Goal: Task Accomplishment & Management: Manage account settings

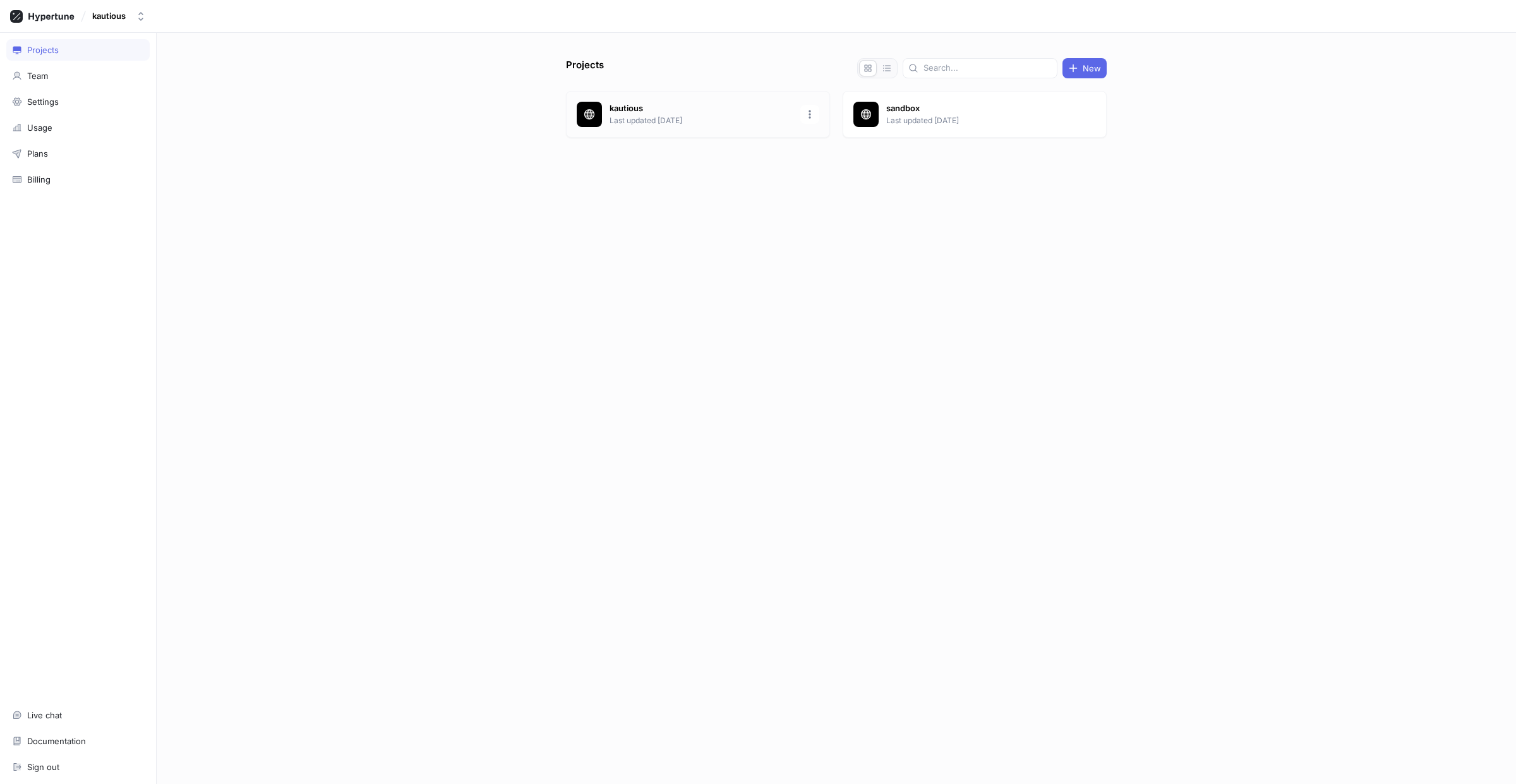
click at [625, 118] on p "Last updated [DATE]" at bounding box center [701, 120] width 183 height 11
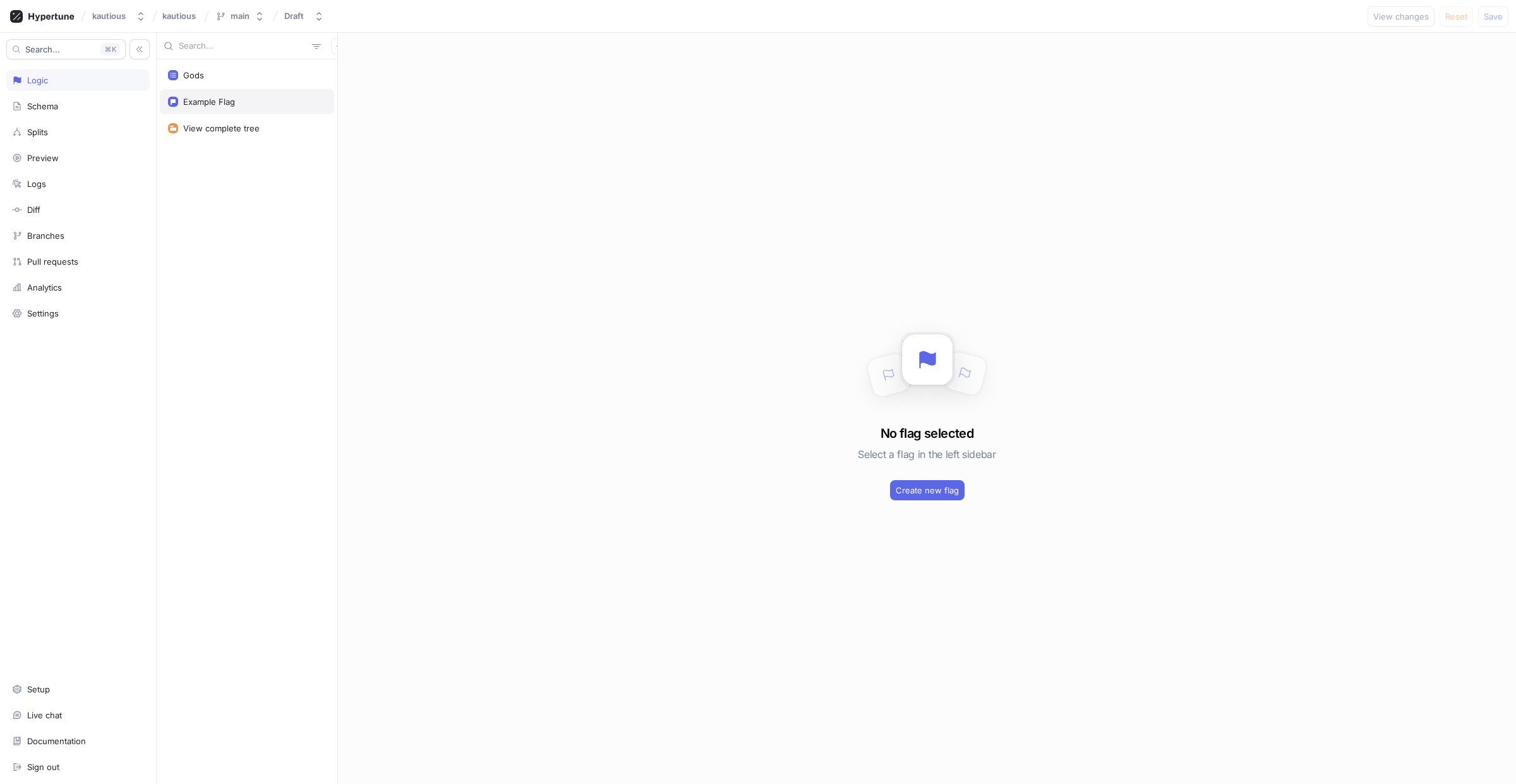
click at [214, 103] on div "Example Flag" at bounding box center [208, 102] width 52 height 10
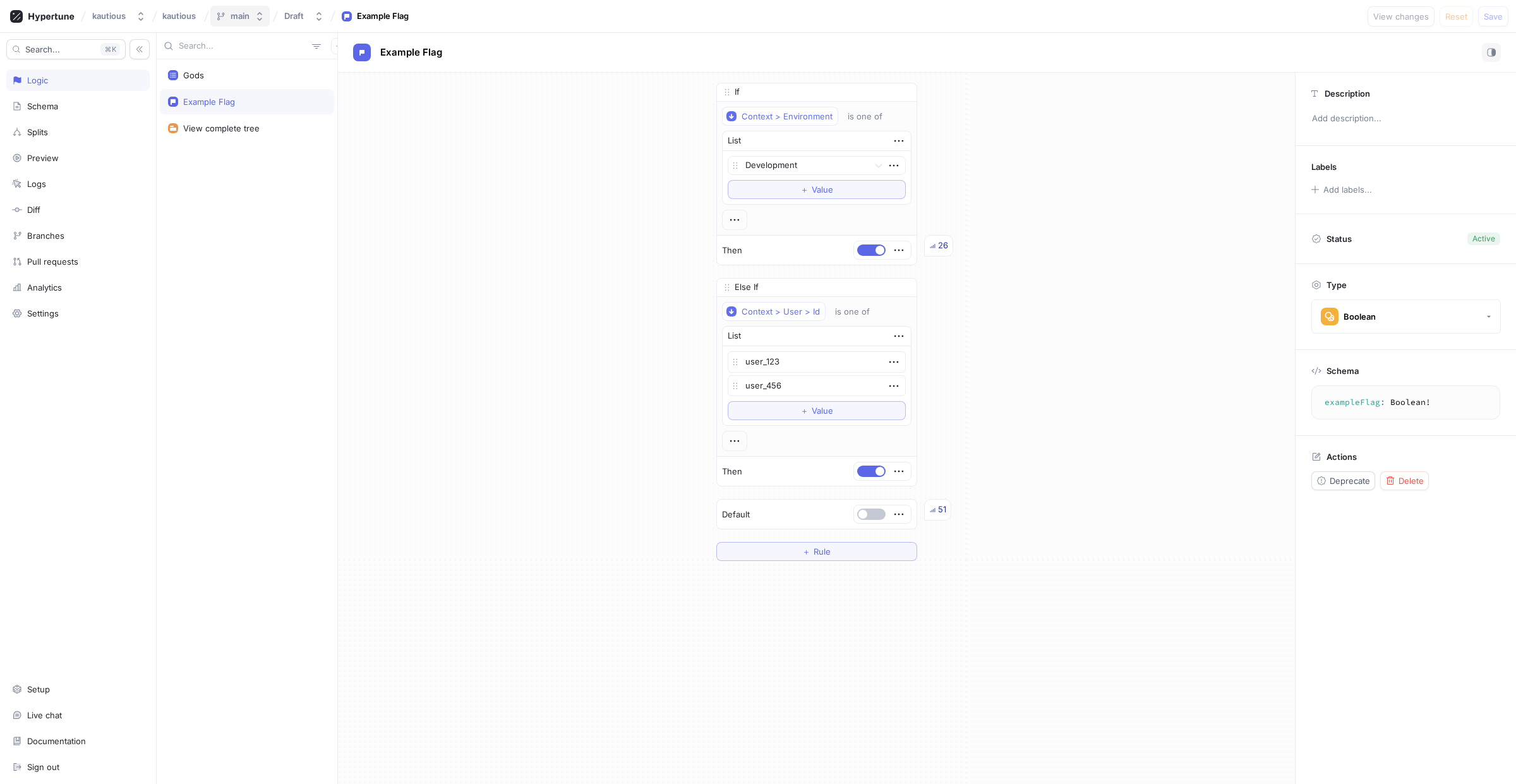
click at [263, 11] on icon "button" at bounding box center [259, 17] width 10 height 10
click at [318, 13] on icon "button" at bounding box center [319, 17] width 5 height 9
click at [493, 351] on div "If Context > Environment is one of List Development To pick up a draggable item…" at bounding box center [816, 322] width 957 height 498
click at [263, 19] on icon "button" at bounding box center [259, 17] width 10 height 10
click at [249, 122] on span "dev" at bounding box center [242, 117] width 46 height 11
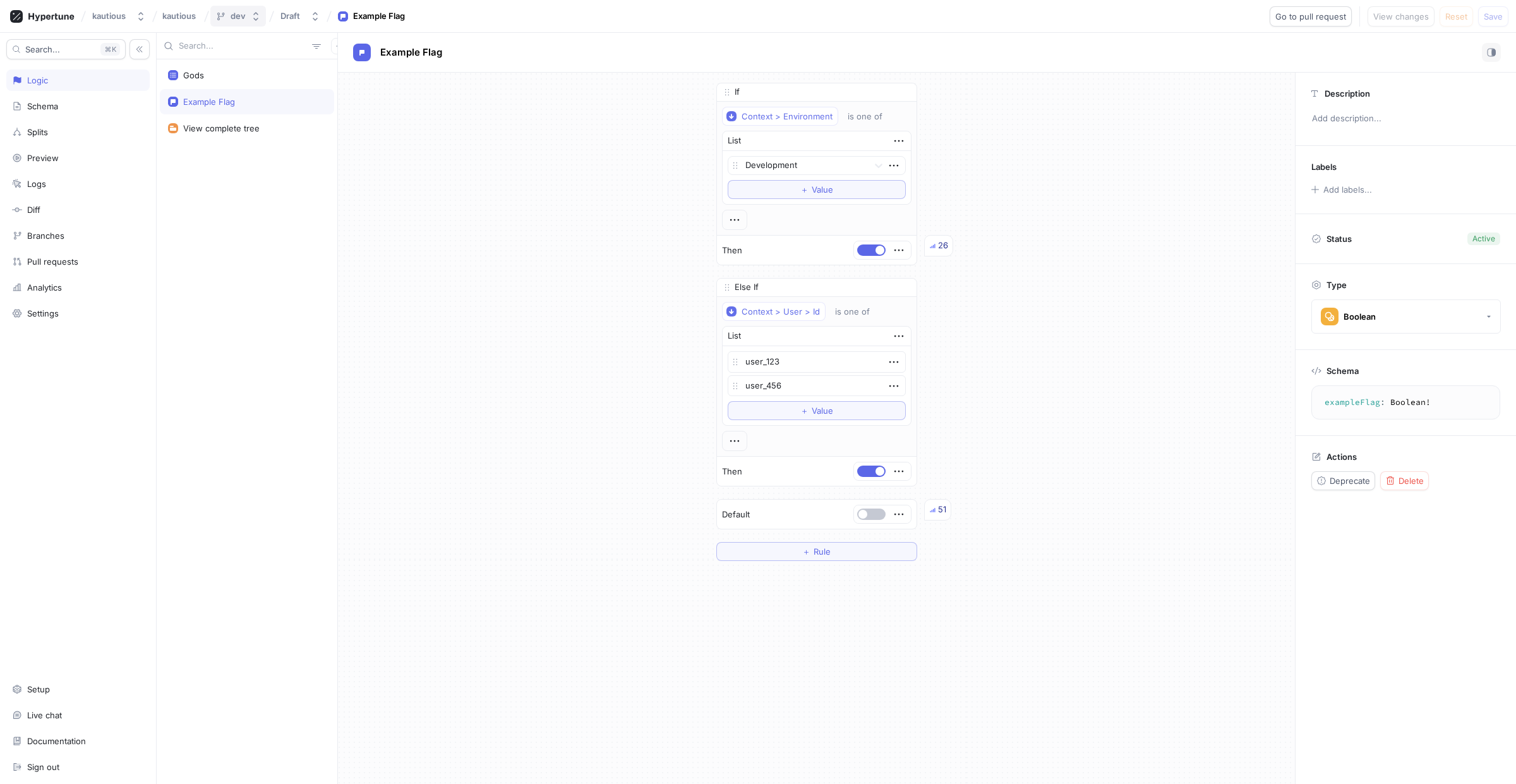
click at [258, 17] on icon "button" at bounding box center [256, 17] width 10 height 10
click at [261, 83] on span "main" at bounding box center [259, 85] width 79 height 11
click at [258, 15] on icon "button" at bounding box center [259, 17] width 10 height 10
click at [265, 117] on span "dev" at bounding box center [242, 117] width 46 height 11
click at [863, 517] on button "button" at bounding box center [871, 514] width 29 height 11
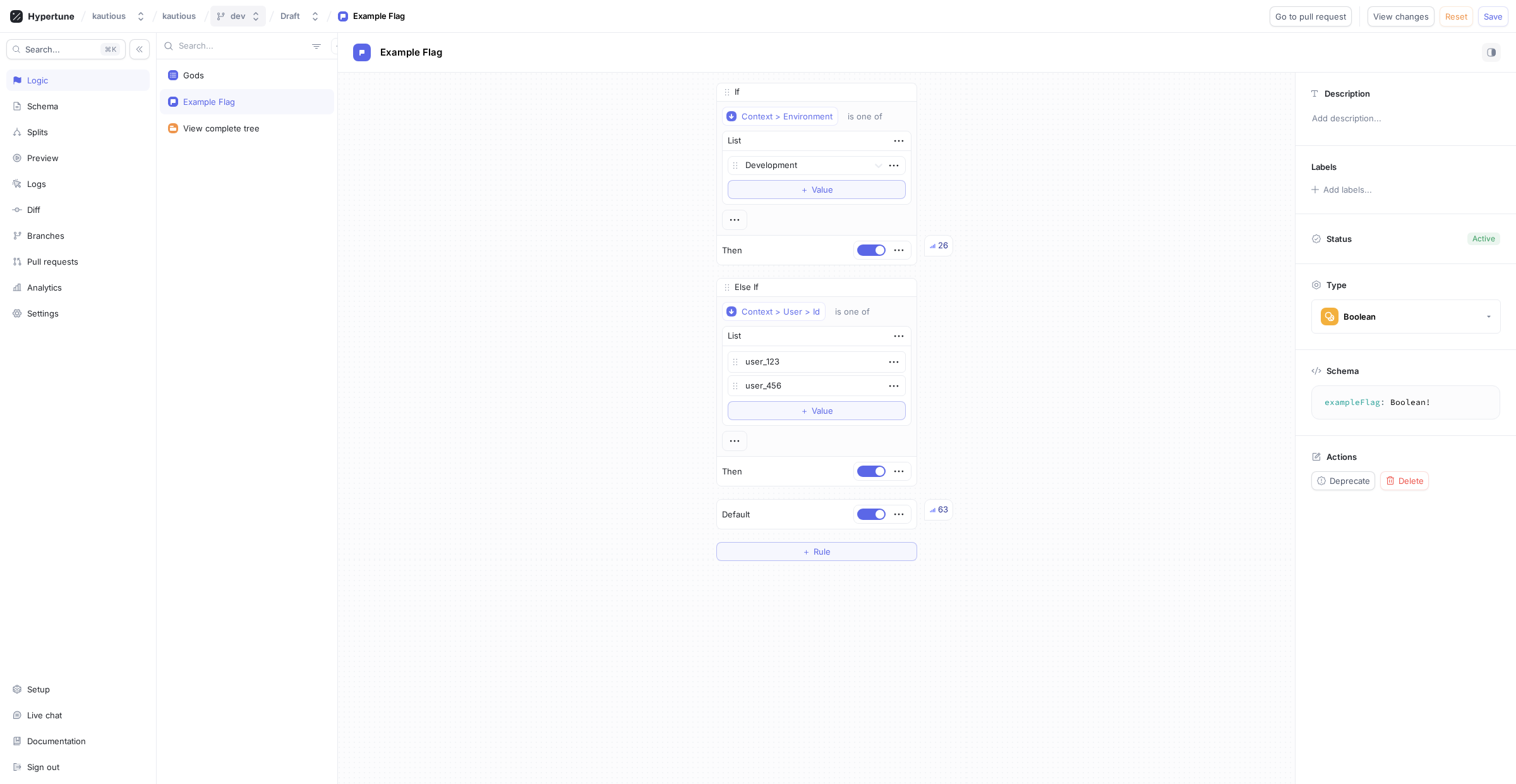
click at [253, 14] on icon "button" at bounding box center [256, 17] width 5 height 9
click at [1451, 23] on button "Reset" at bounding box center [1456, 17] width 34 height 20
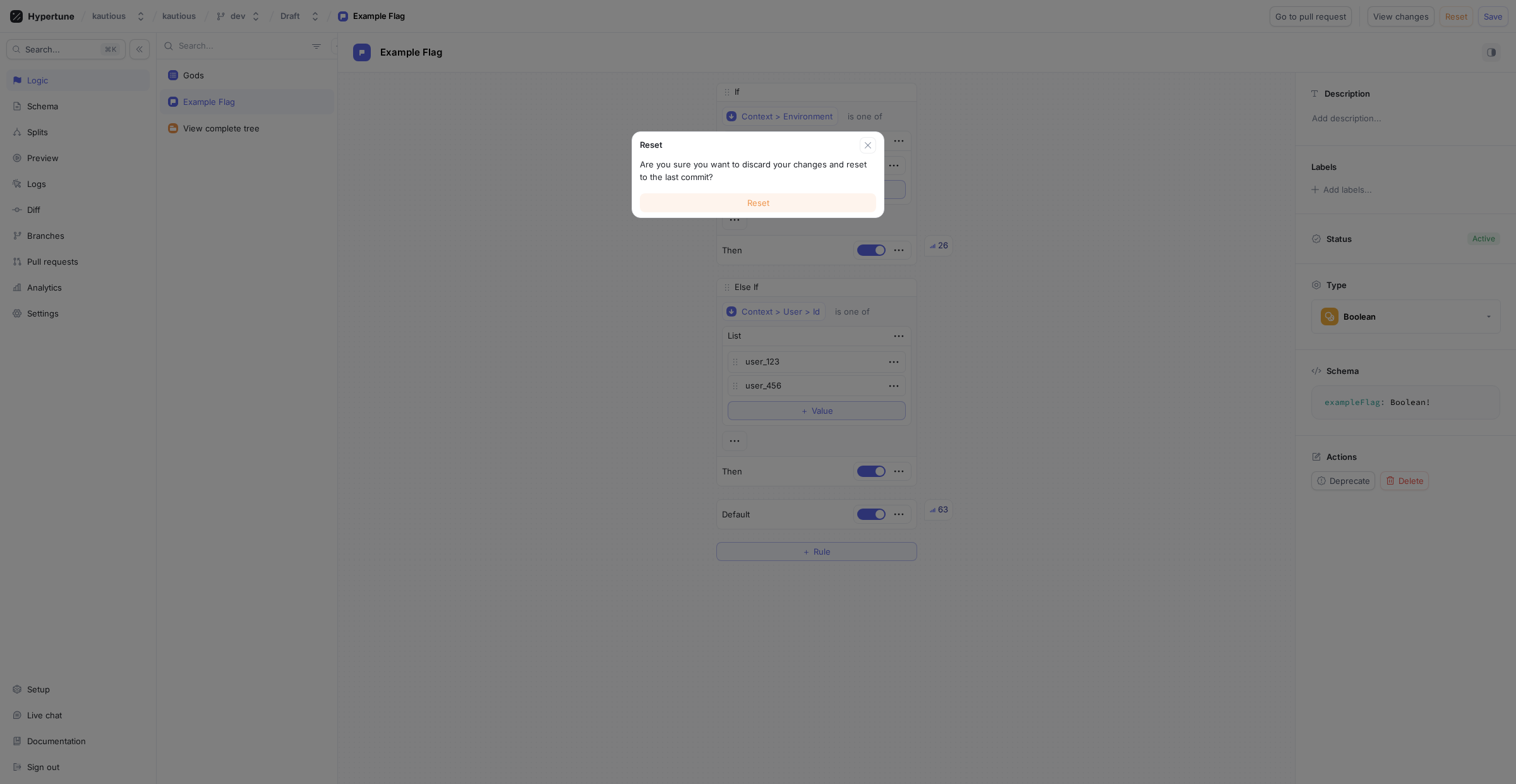
click at [767, 207] on span "Reset" at bounding box center [758, 203] width 22 height 8
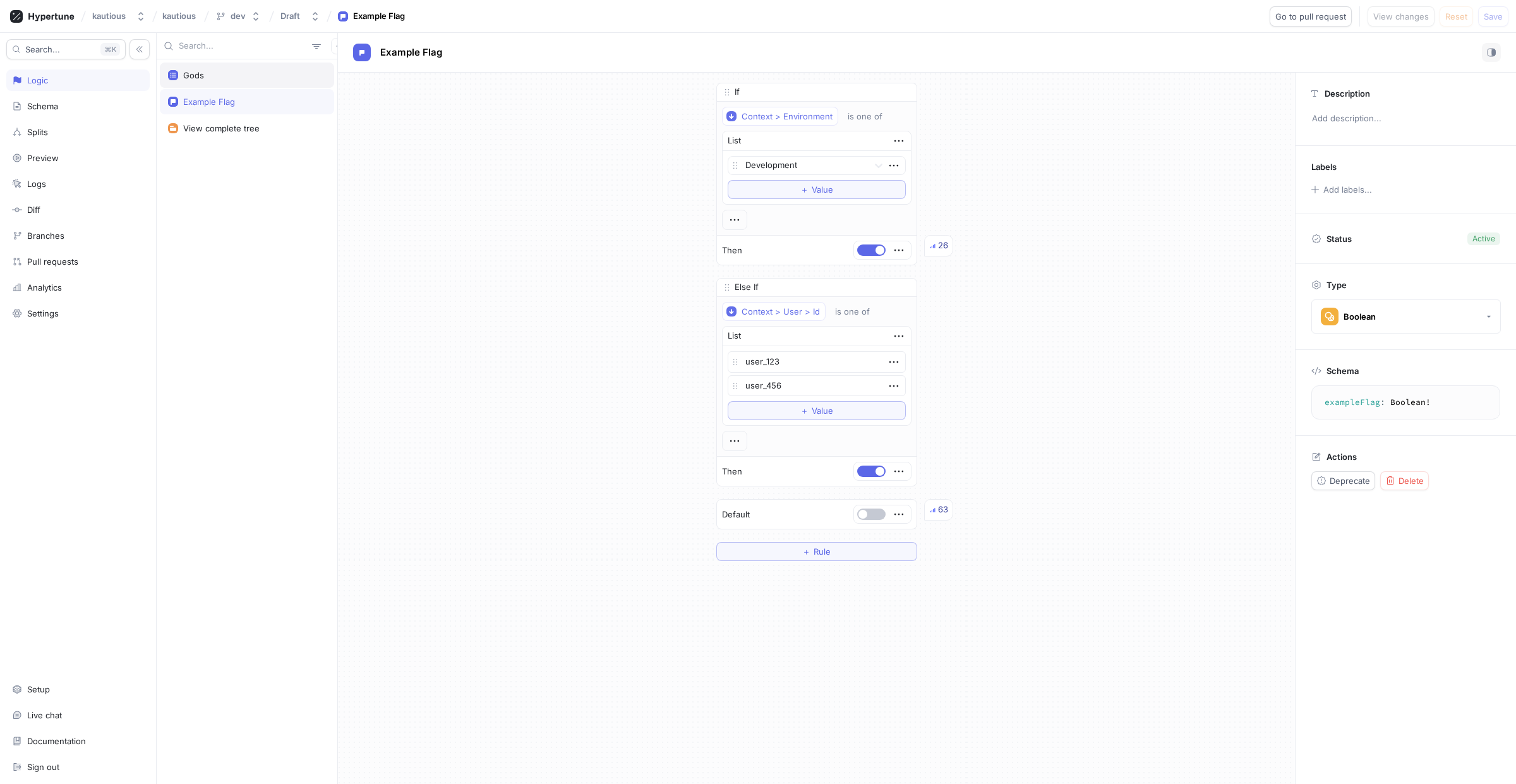
click at [199, 79] on div "Gods" at bounding box center [193, 75] width 21 height 10
type textarea "x"
type textarea "gods: [String!]!"
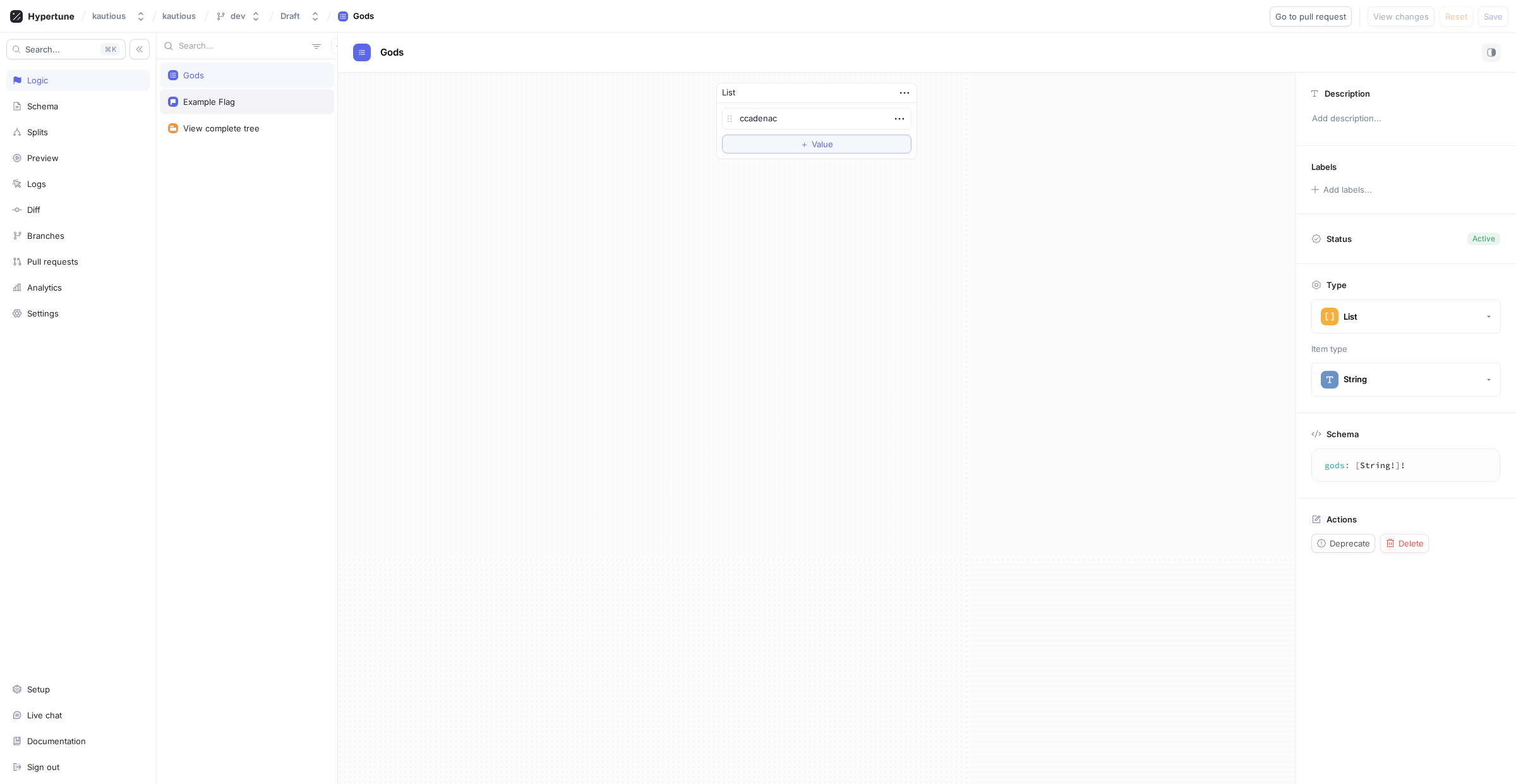
click at [215, 95] on div "Example Flag" at bounding box center [247, 102] width 174 height 25
type textarea "x"
type textarea "exampleFlag: Boolean!"
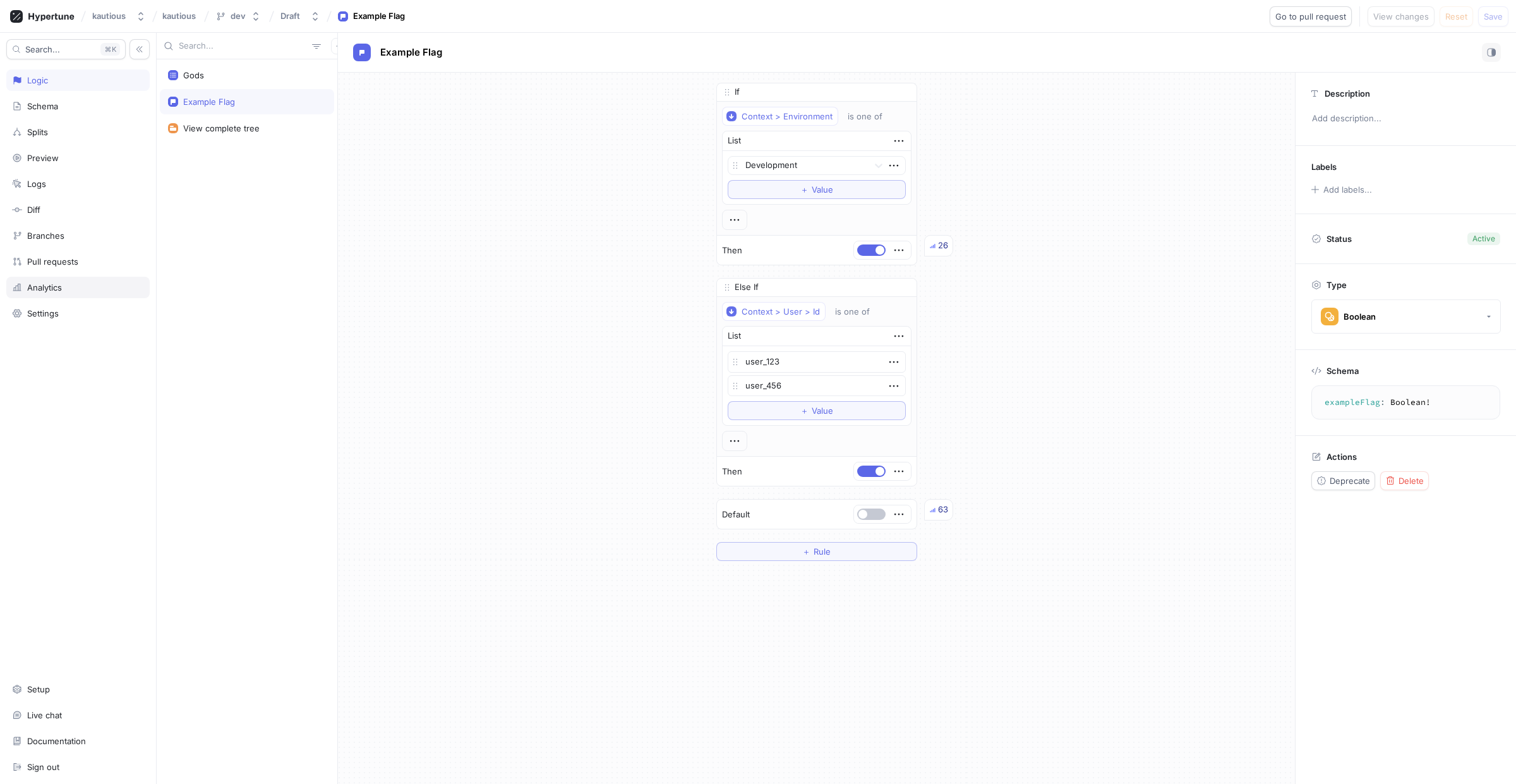
click at [40, 296] on div "Analytics" at bounding box center [78, 287] width 143 height 22
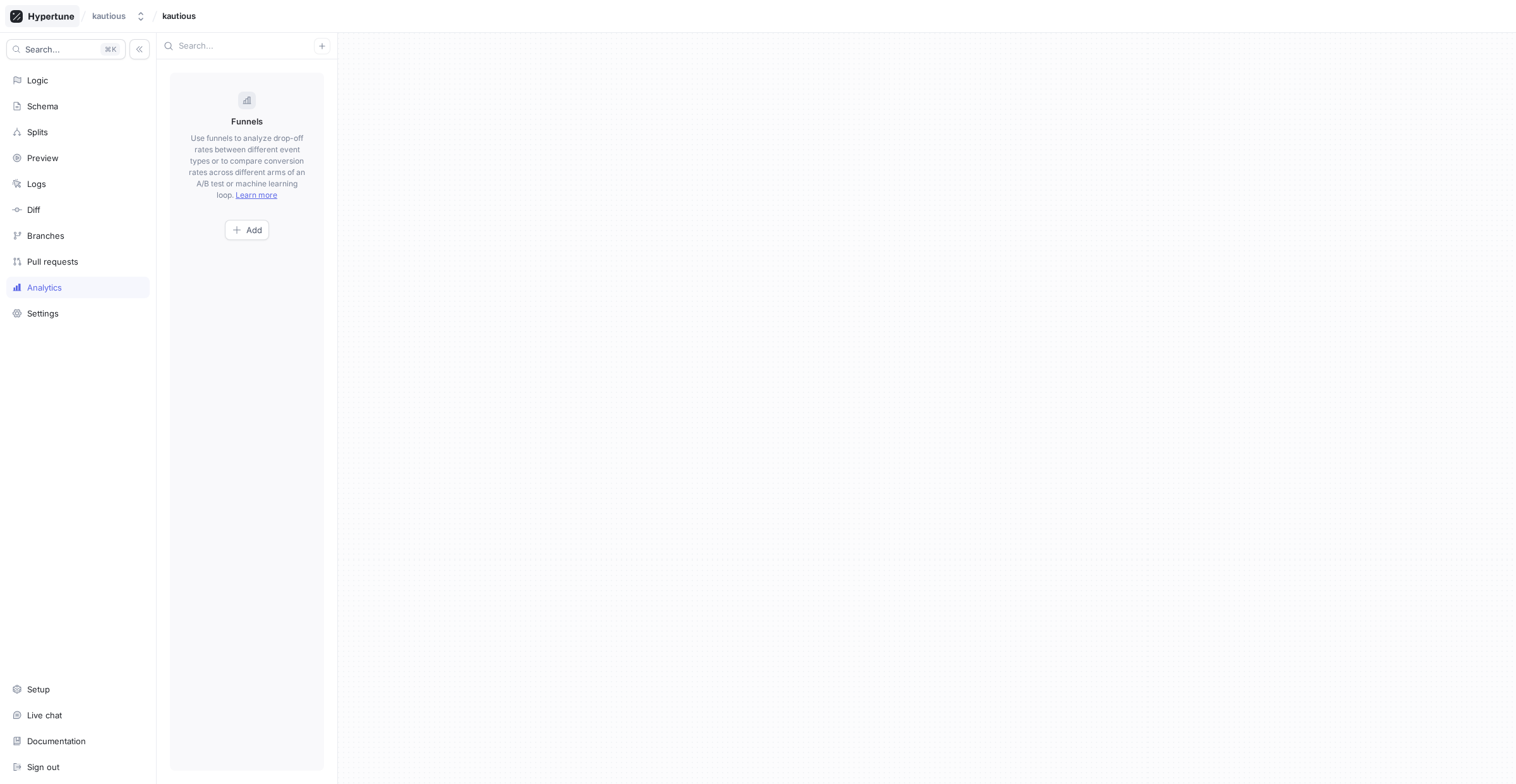
click at [37, 18] on icon at bounding box center [51, 17] width 45 height 8
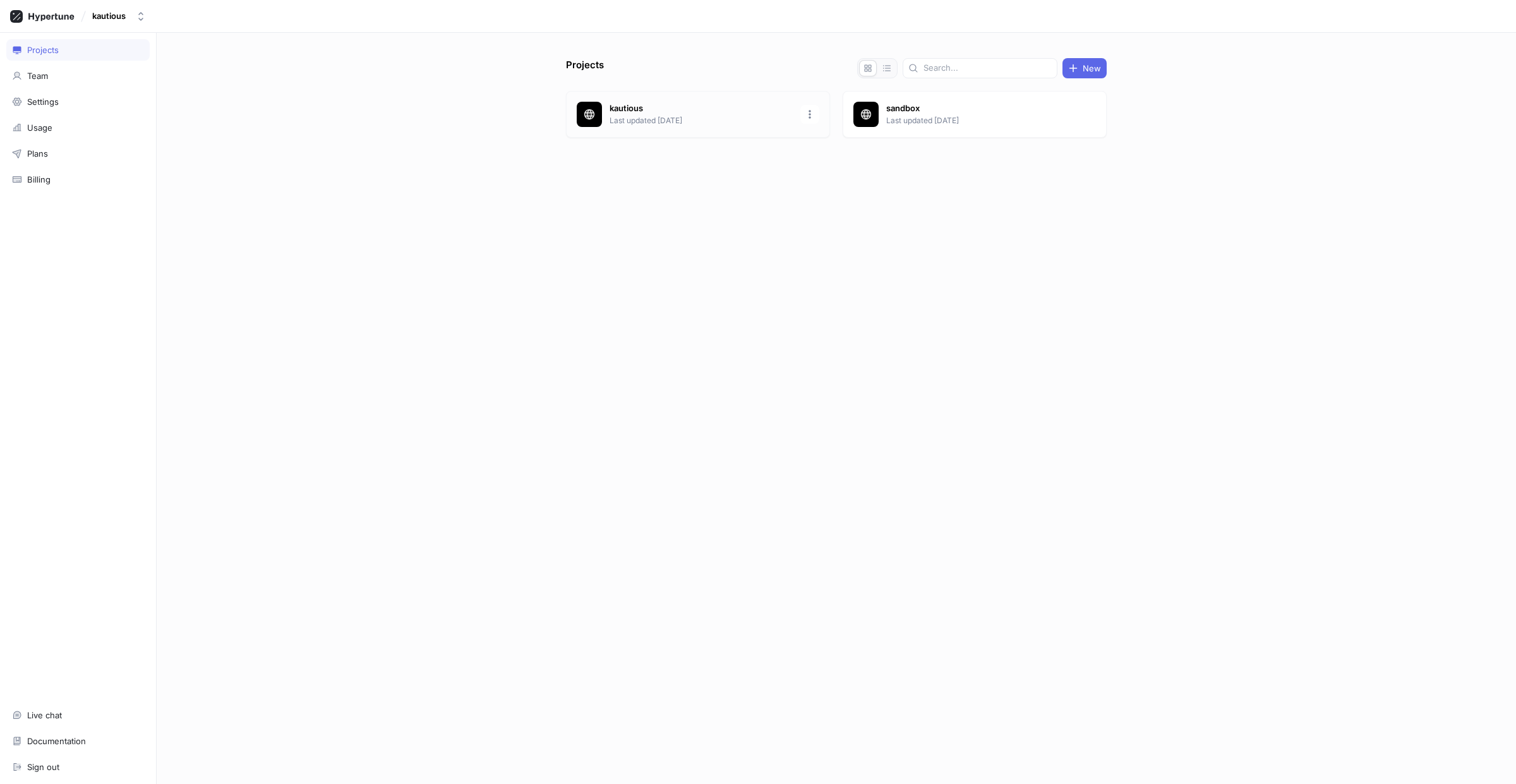
click at [683, 105] on p "kautious" at bounding box center [701, 109] width 183 height 13
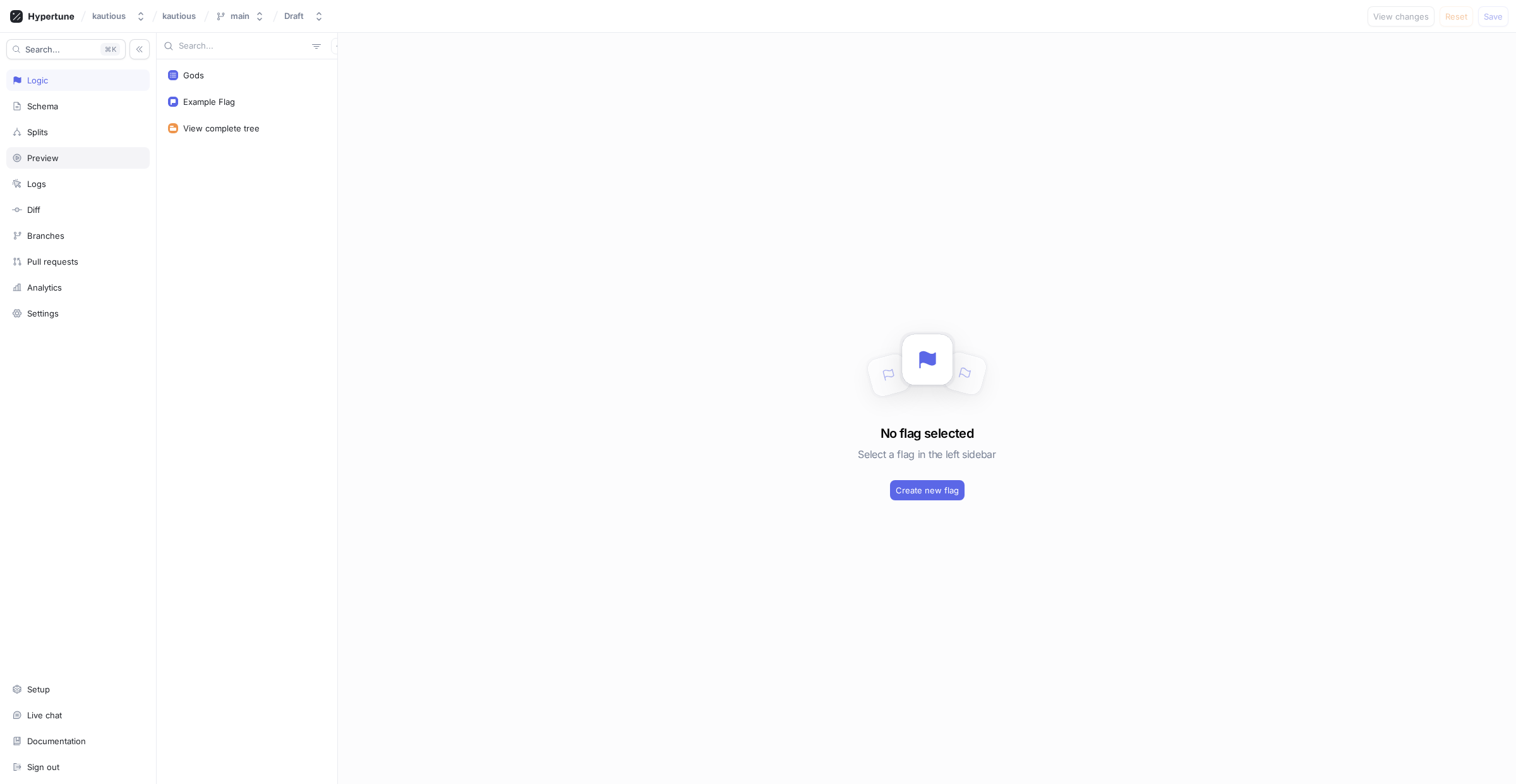
click at [34, 152] on div "Preview" at bounding box center [78, 158] width 143 height 22
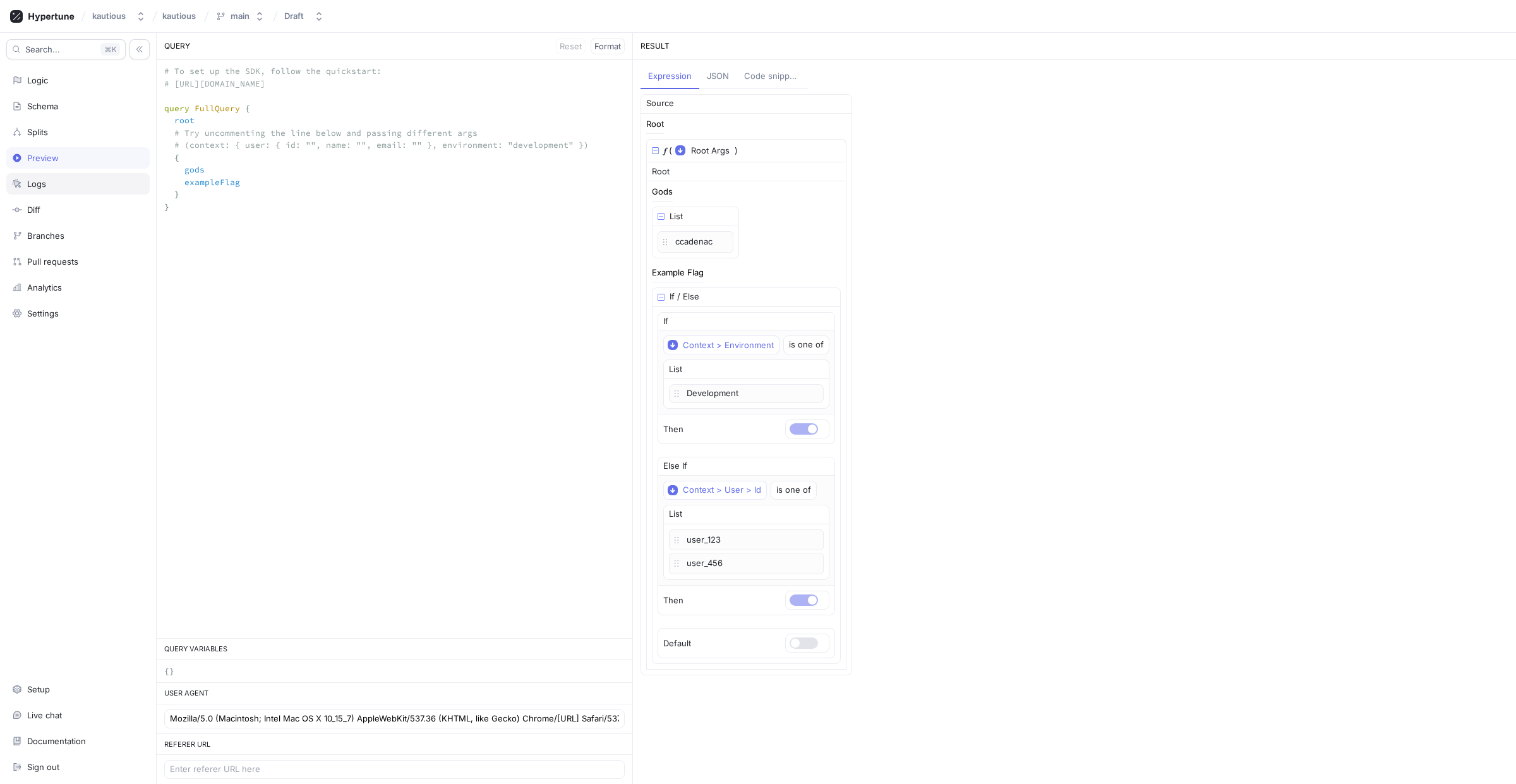
click at [54, 184] on div "Logs" at bounding box center [78, 184] width 132 height 10
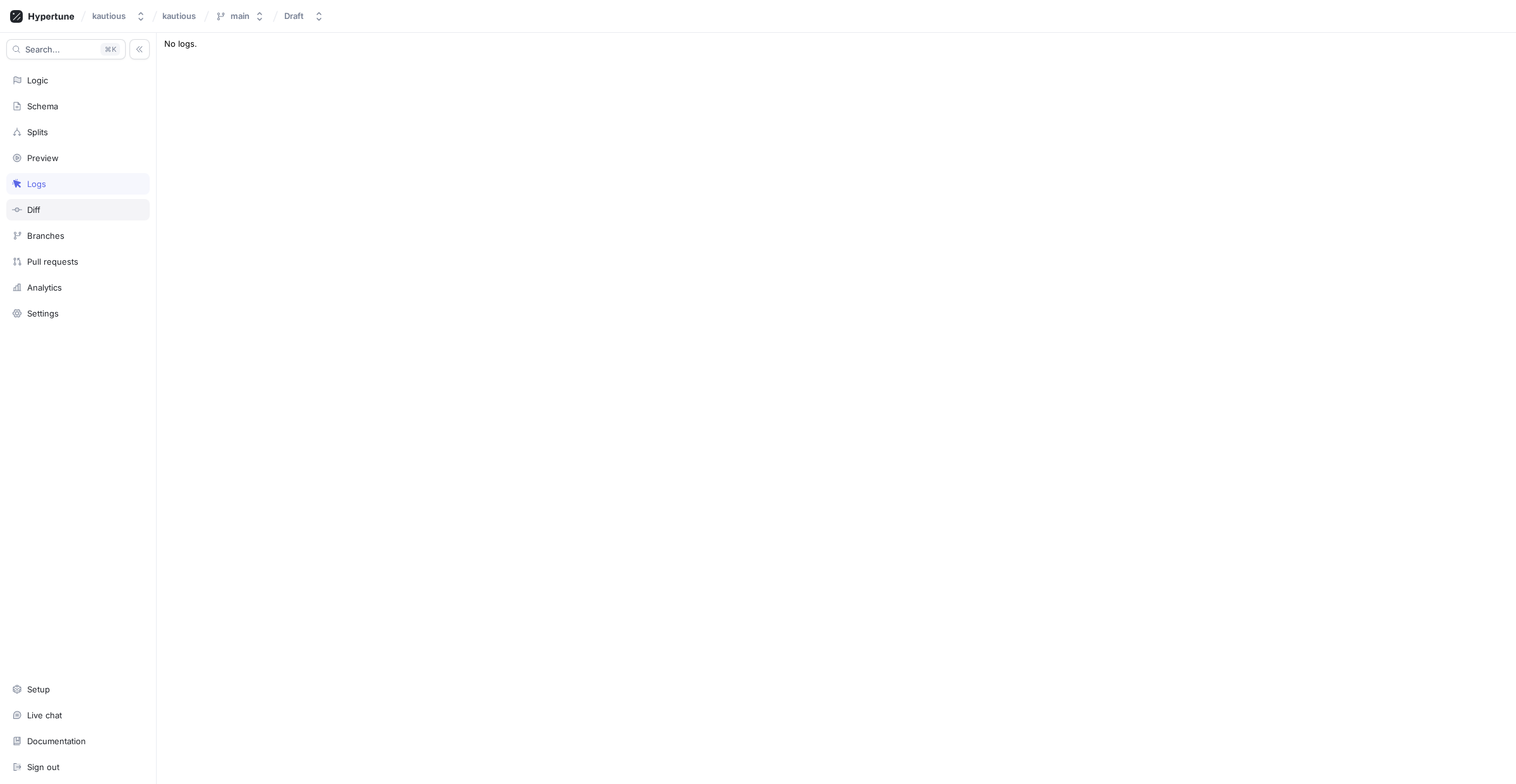
click at [56, 212] on div "Diff" at bounding box center [78, 210] width 132 height 10
click at [54, 235] on div "Branches" at bounding box center [46, 236] width 37 height 10
click at [263, 17] on icon "button" at bounding box center [259, 17] width 10 height 10
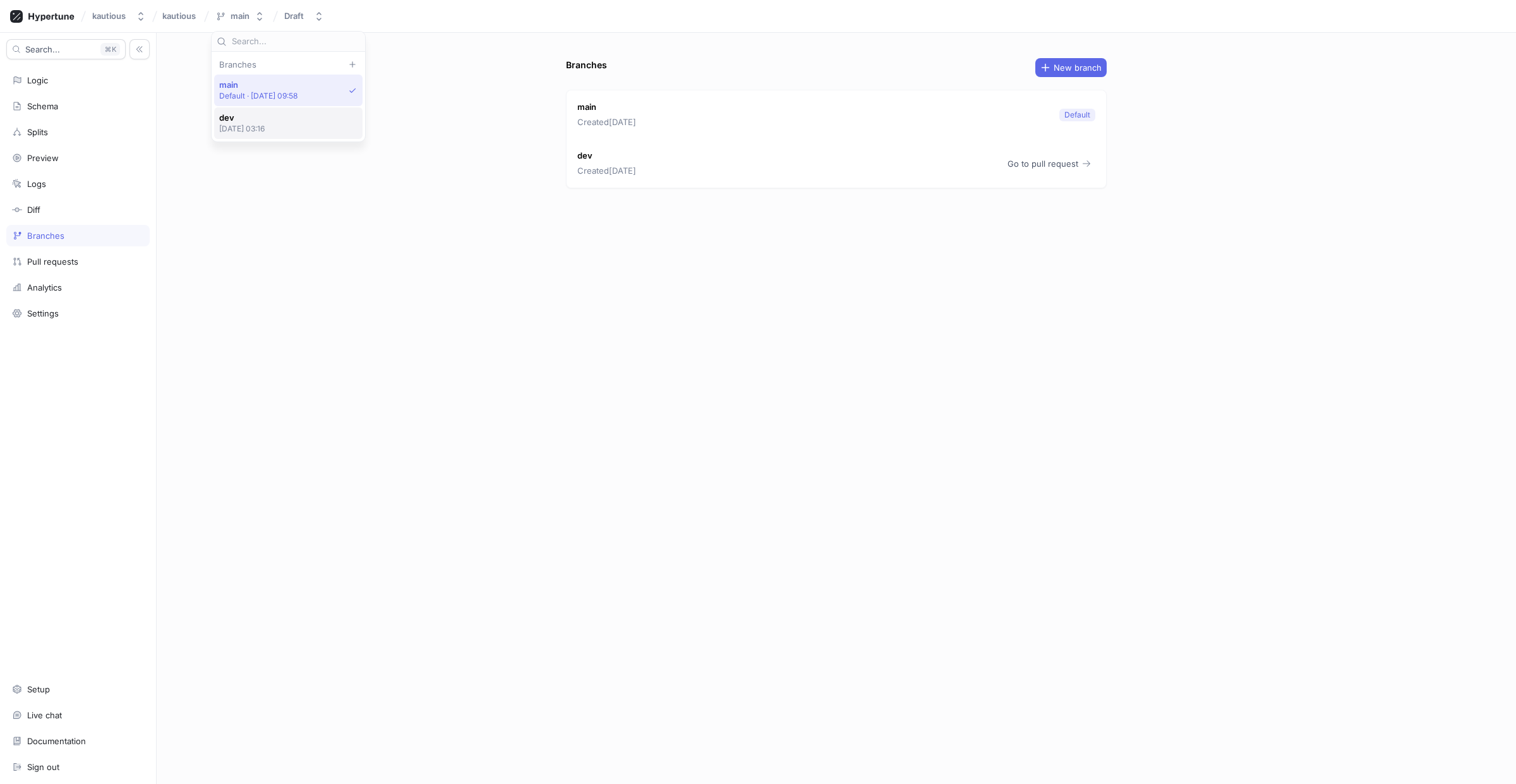
click at [239, 119] on span "dev" at bounding box center [242, 117] width 46 height 11
click at [1017, 160] on span "Go to pull request" at bounding box center [1042, 164] width 71 height 8
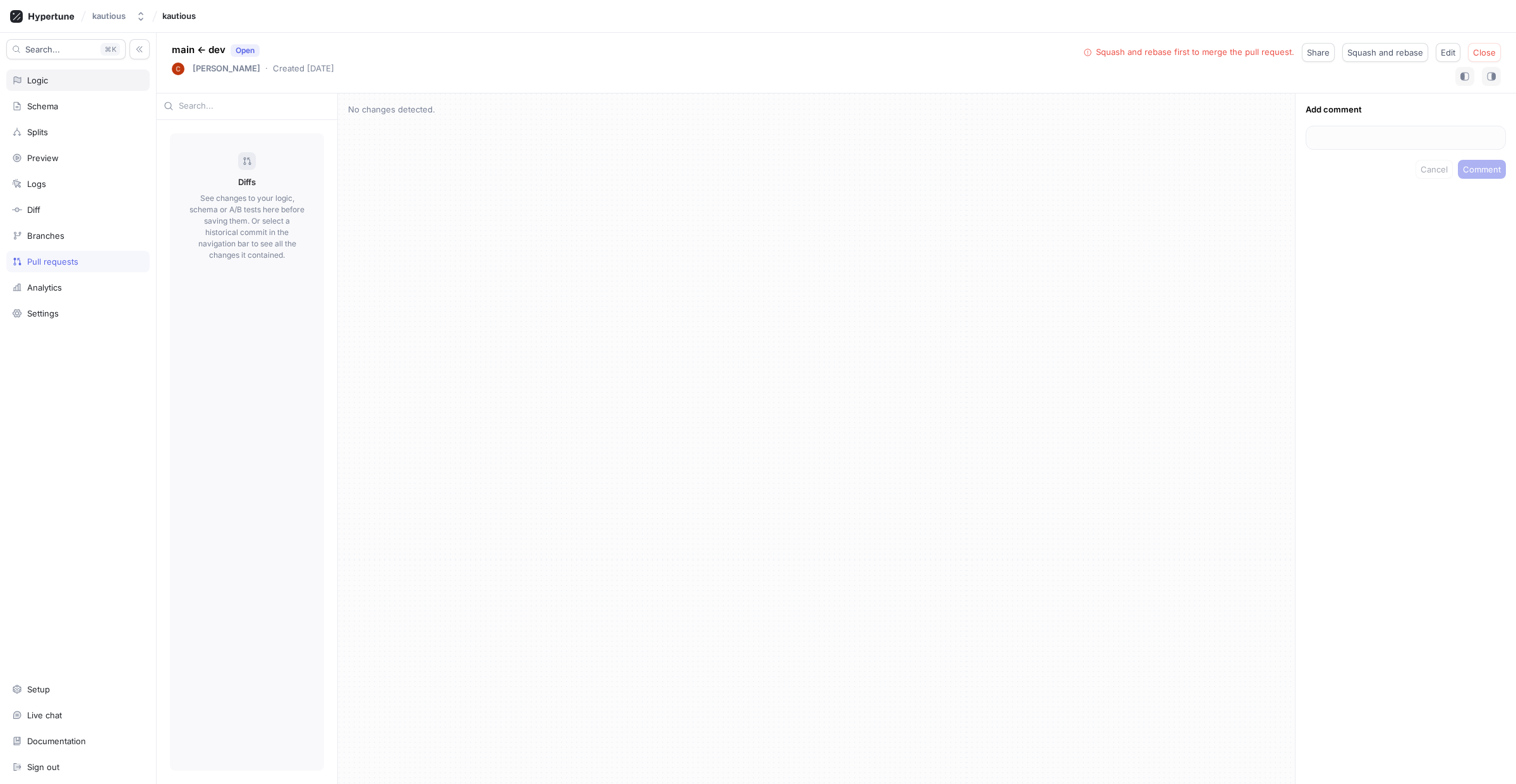
click at [36, 73] on div "Logic" at bounding box center [78, 80] width 143 height 22
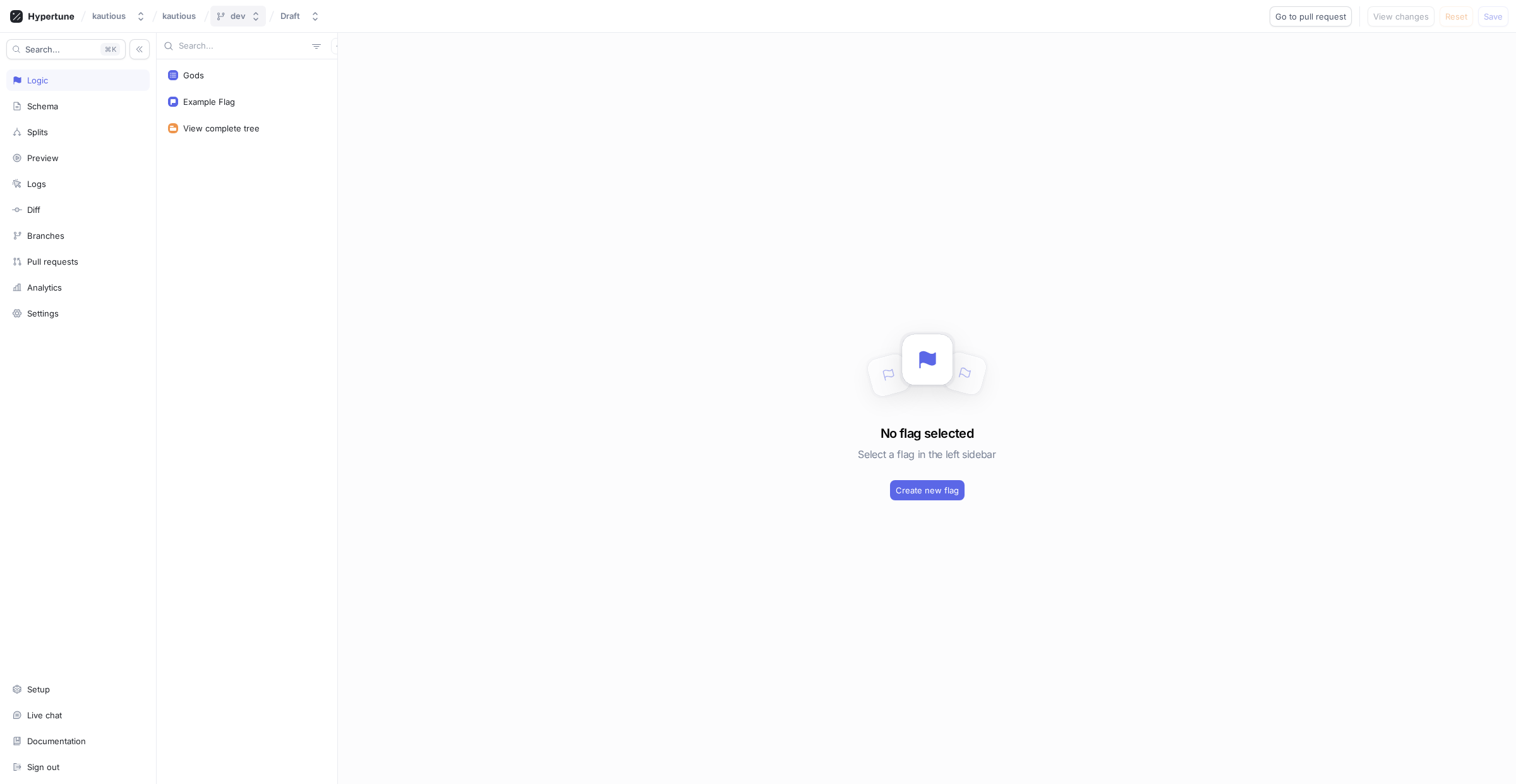
click at [253, 18] on icon "button" at bounding box center [256, 17] width 5 height 9
click at [589, 152] on div "No flag selected Select a flag in the left sidebar Create new flag" at bounding box center [927, 409] width 1178 height 751
click at [210, 99] on div "Example Flag" at bounding box center [208, 102] width 52 height 10
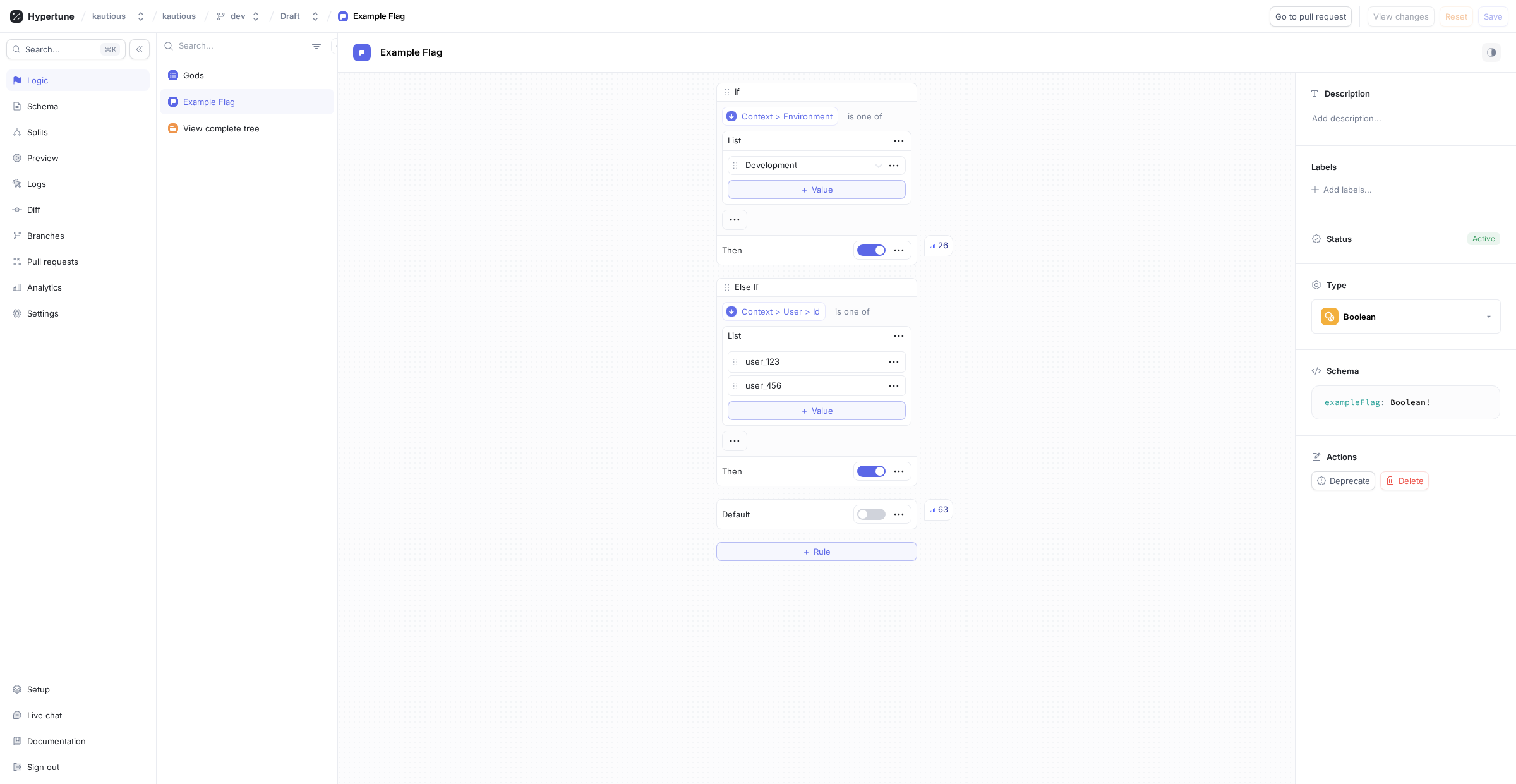
click at [871, 516] on button "button" at bounding box center [871, 514] width 29 height 11
click at [1492, 18] on span "Save" at bounding box center [1493, 17] width 19 height 8
click at [861, 514] on button "button" at bounding box center [871, 514] width 29 height 11
click at [866, 516] on button "button" at bounding box center [871, 514] width 29 height 11
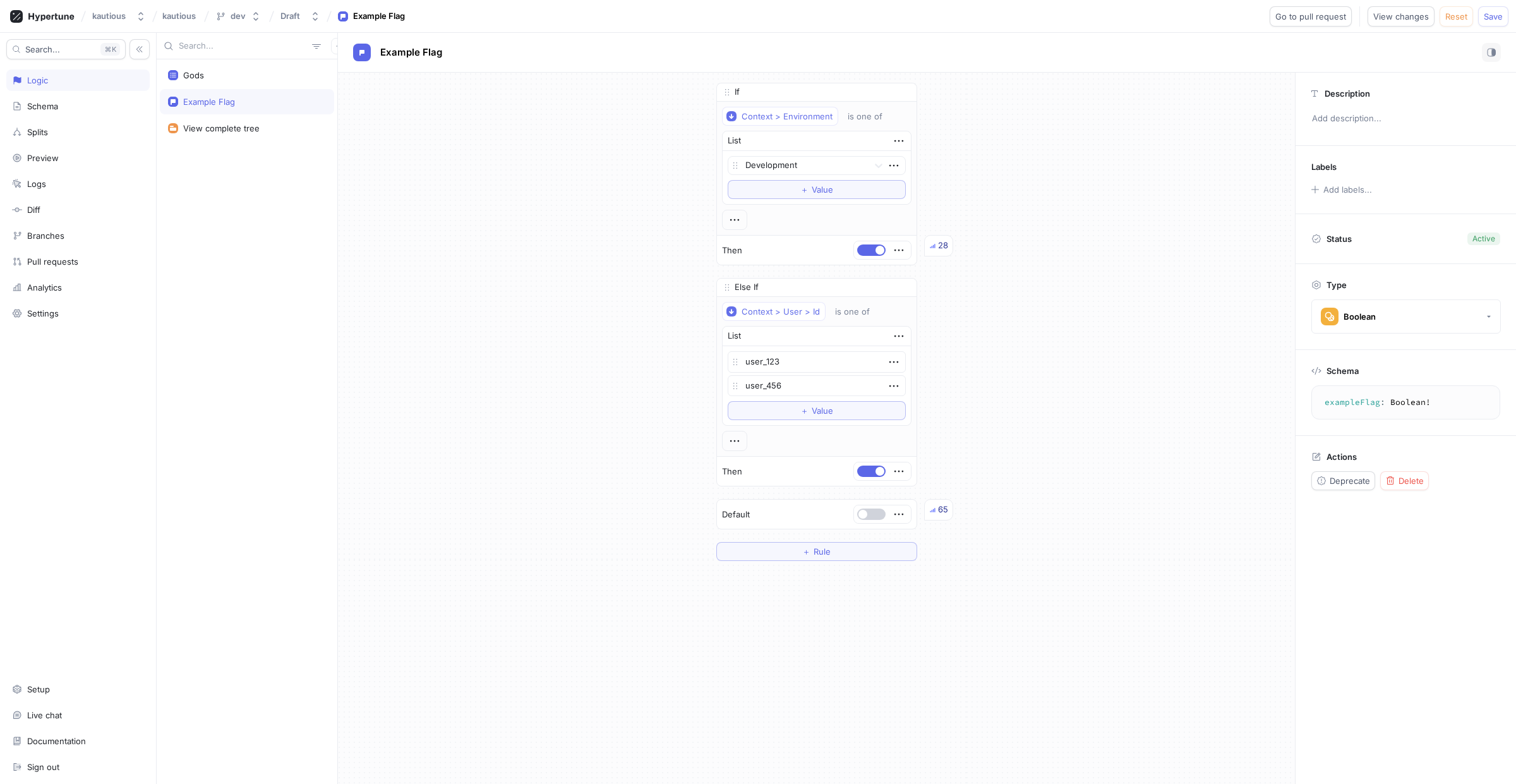
click at [866, 516] on button "button" at bounding box center [871, 514] width 29 height 11
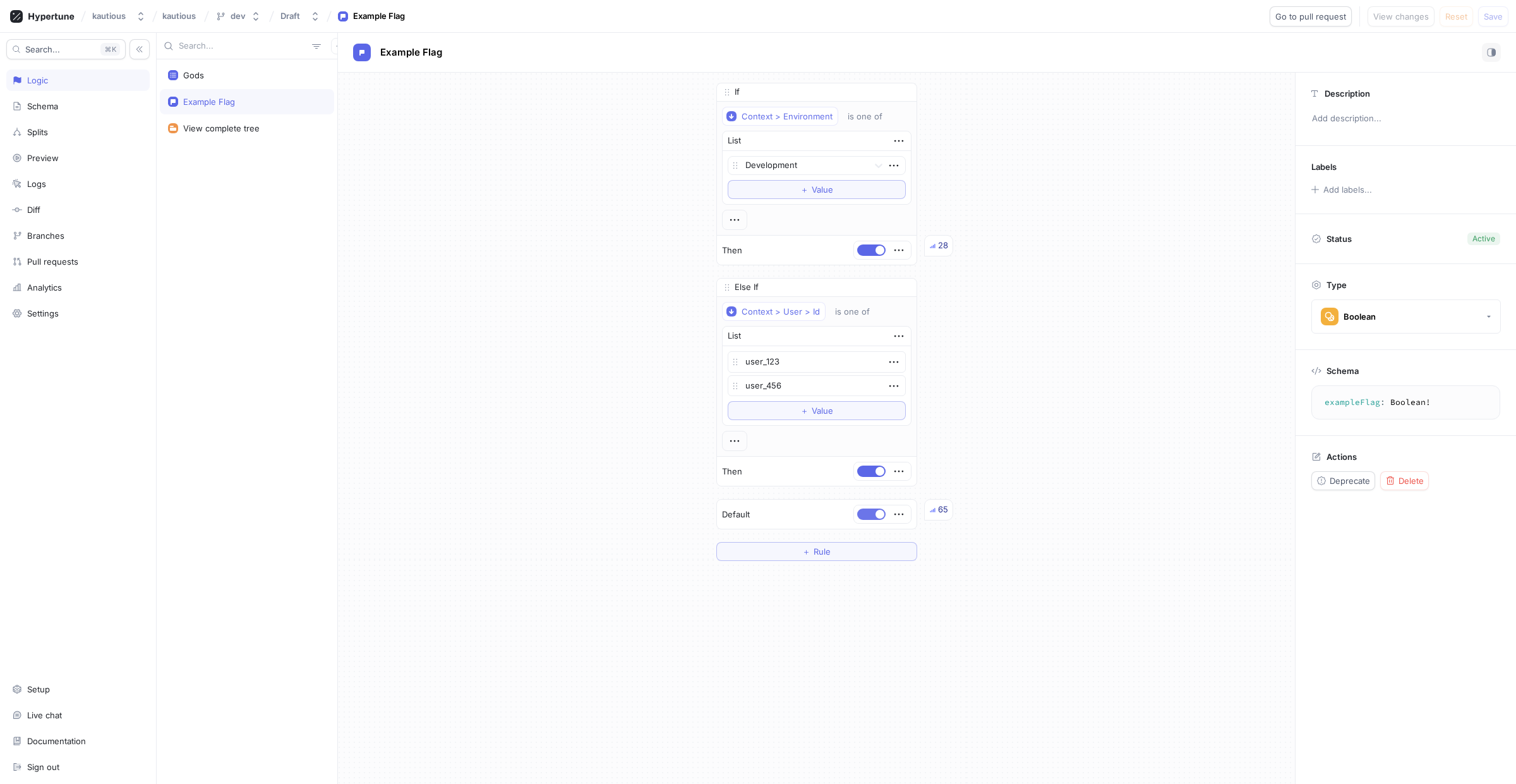
click at [866, 516] on button "button" at bounding box center [871, 514] width 29 height 11
click at [1492, 19] on span "Save" at bounding box center [1493, 17] width 19 height 8
click at [861, 256] on button "button" at bounding box center [871, 250] width 29 height 11
click at [1494, 18] on span "Save" at bounding box center [1493, 17] width 19 height 8
click at [863, 253] on button "button" at bounding box center [871, 250] width 29 height 11
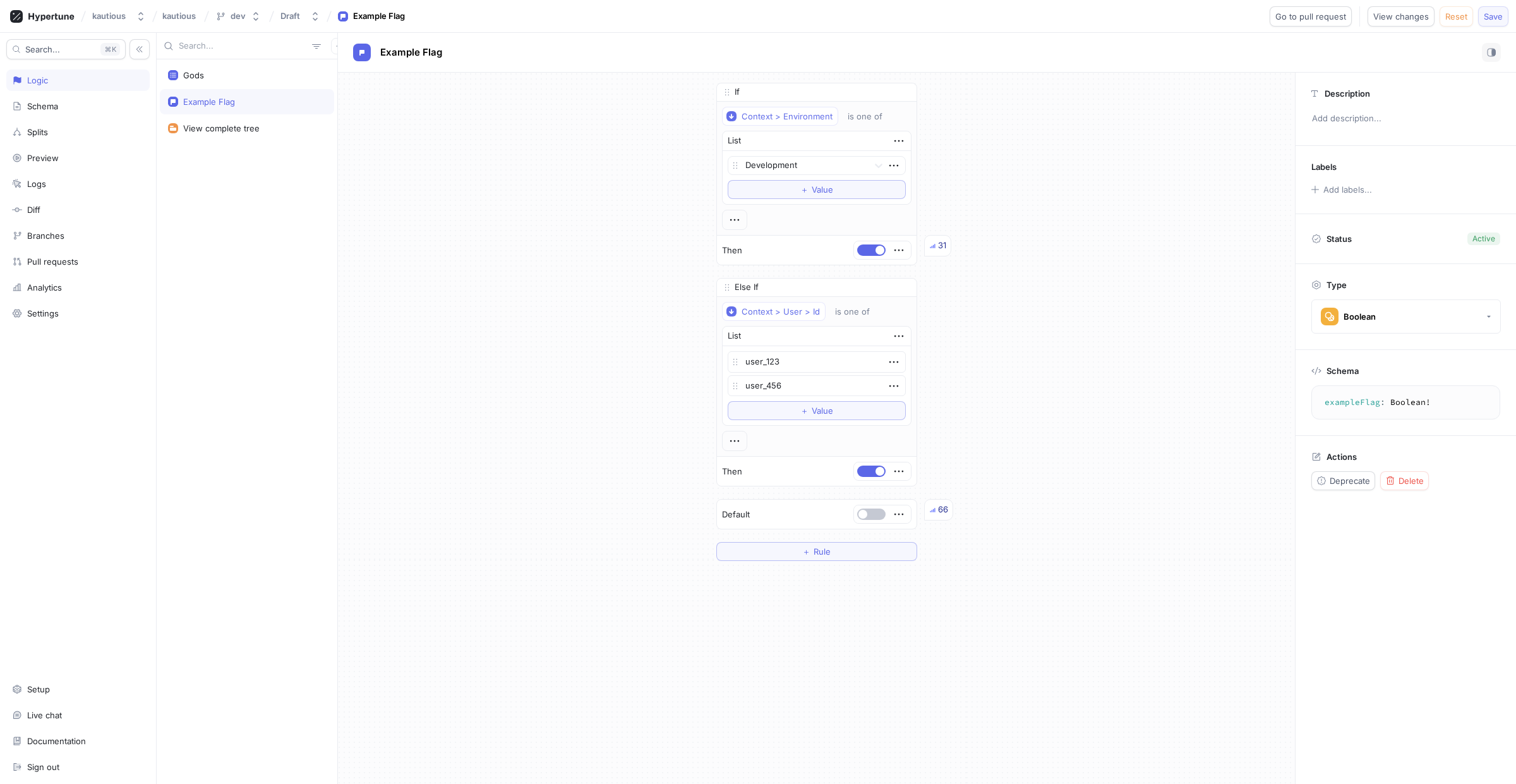
click at [1501, 13] on span "Save" at bounding box center [1493, 17] width 19 height 8
click at [319, 10] on button "Draft" at bounding box center [300, 16] width 50 height 21
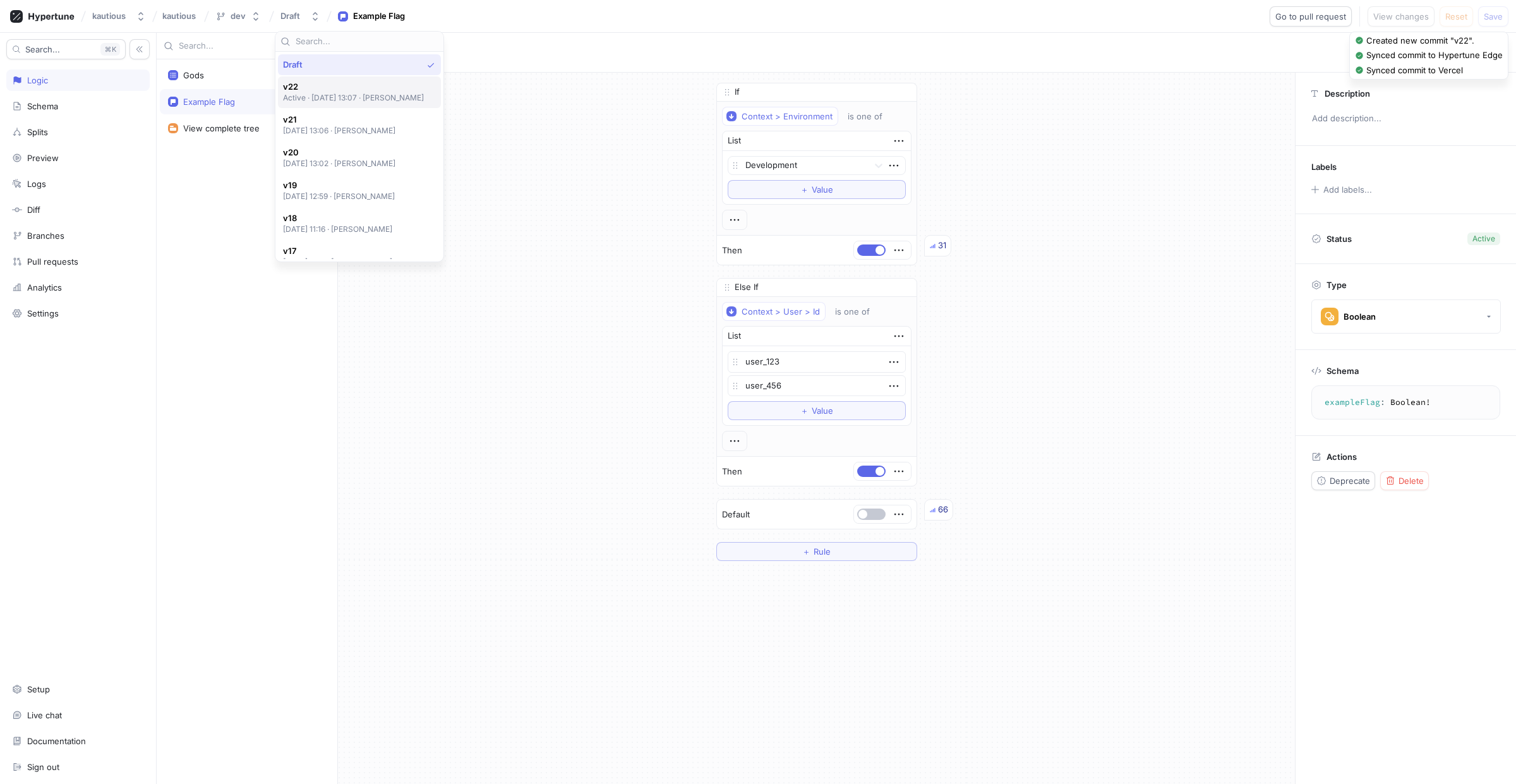
click at [375, 101] on p "Active ‧ [DATE] 13:07 ‧ [PERSON_NAME]" at bounding box center [354, 98] width 142 height 11
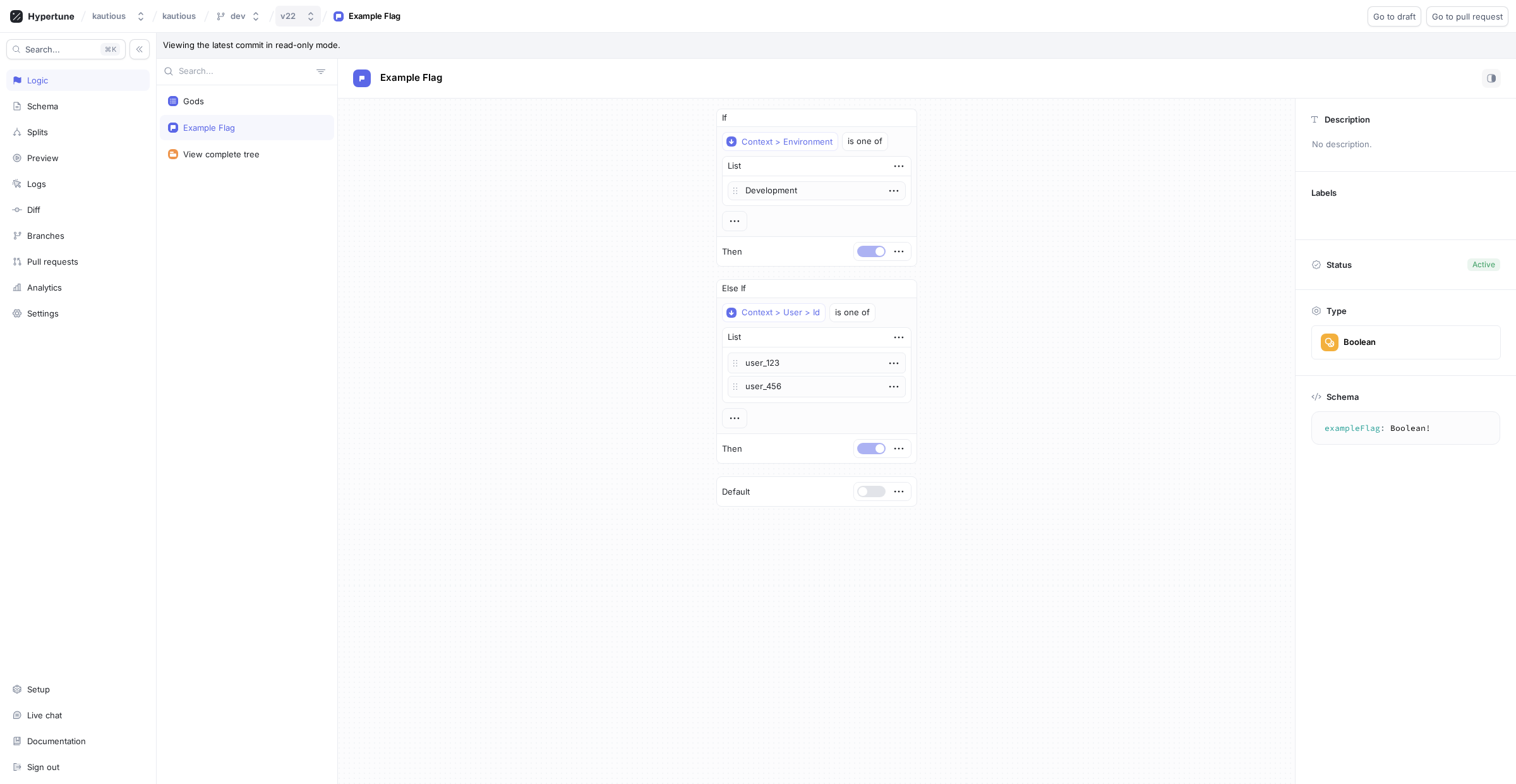
click at [307, 17] on icon "button" at bounding box center [311, 17] width 10 height 10
click at [290, 61] on span "Draft" at bounding box center [293, 64] width 20 height 11
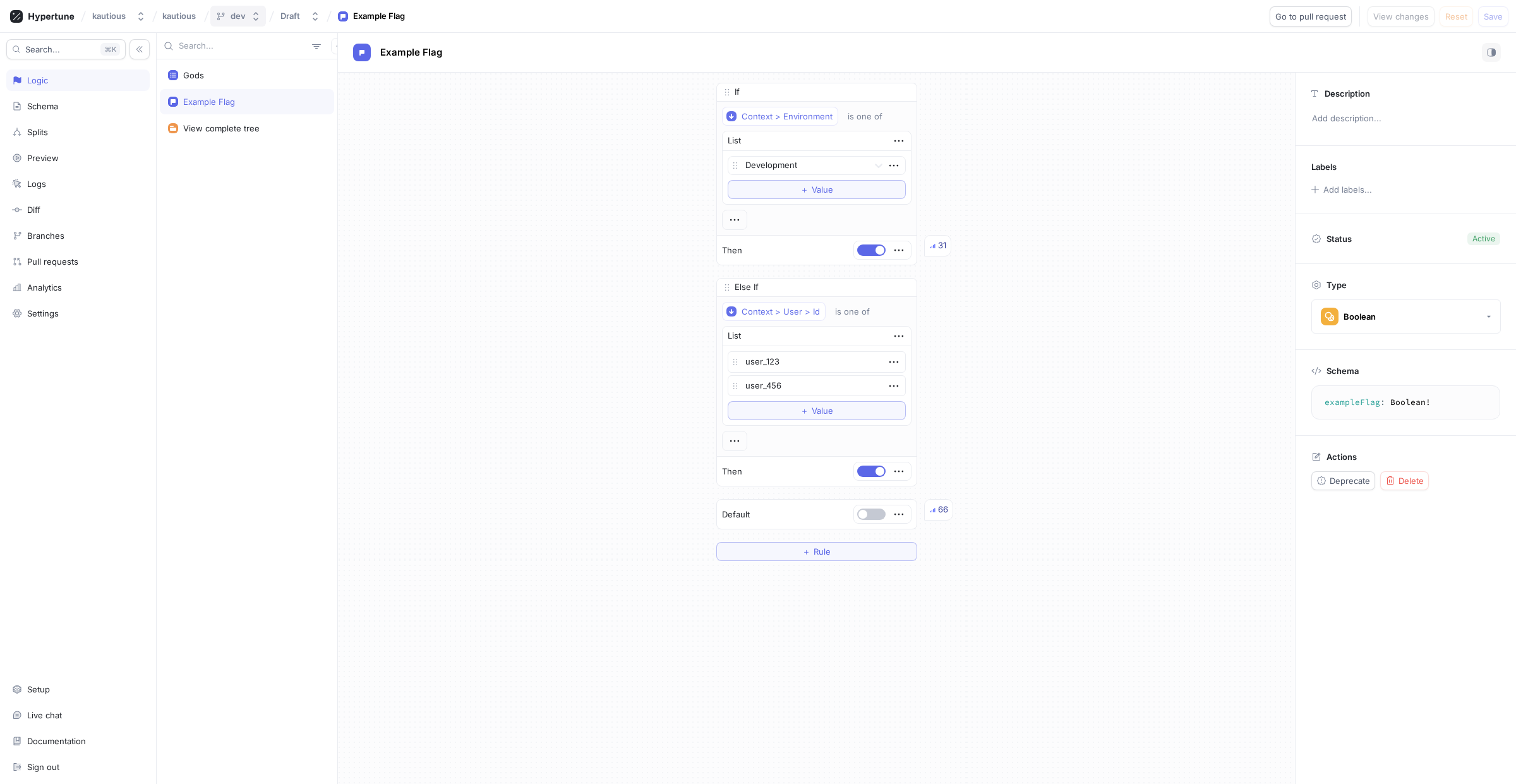
click at [251, 17] on icon "button" at bounding box center [256, 17] width 10 height 10
click at [265, 119] on span "dev" at bounding box center [242, 117] width 46 height 11
click at [1295, 24] on button "Go to pull request" at bounding box center [1311, 17] width 82 height 20
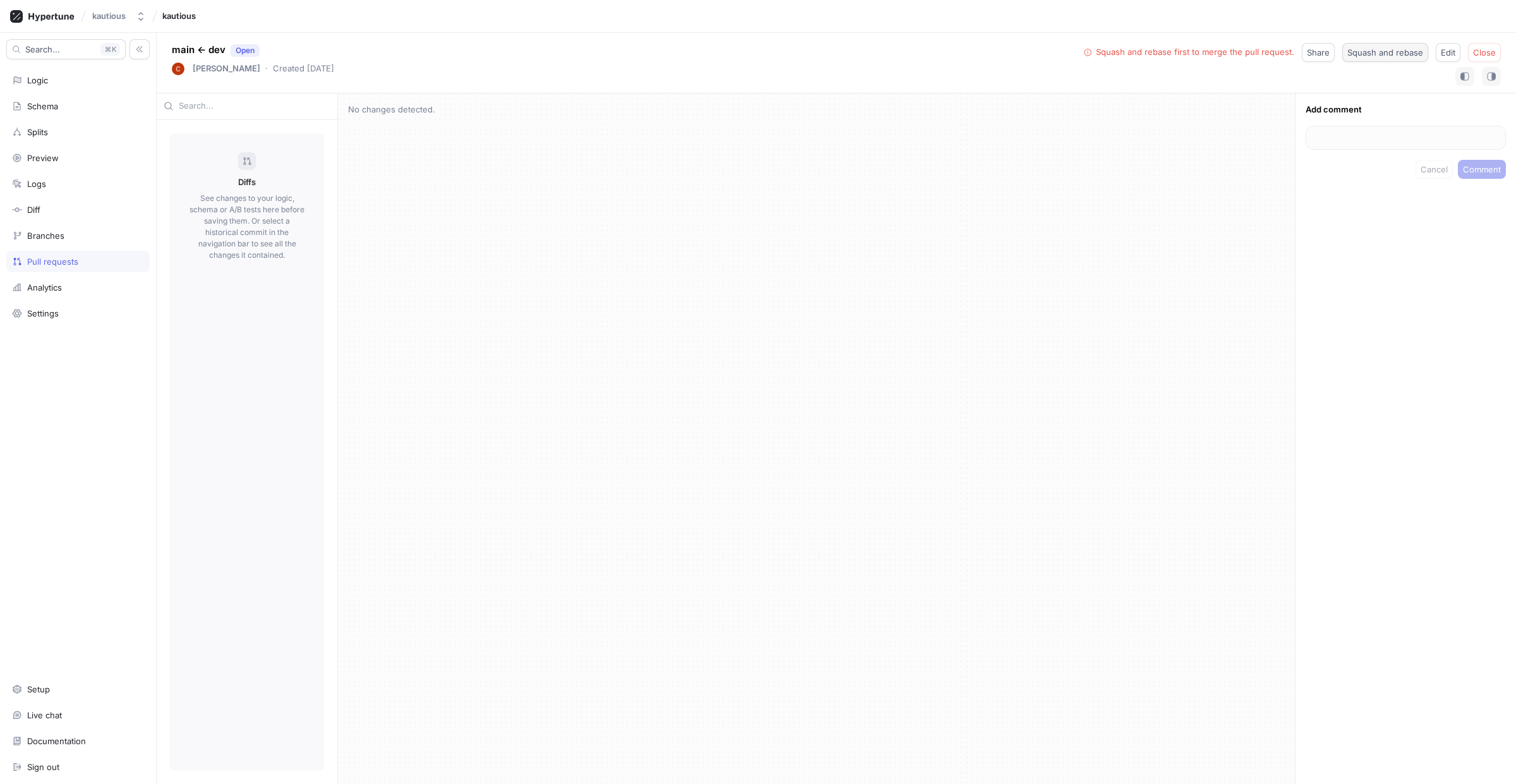
click at [1365, 57] on button "Squash and rebase" at bounding box center [1385, 52] width 86 height 19
click at [1448, 54] on span "Close" at bounding box center [1441, 52] width 23 height 8
click at [53, 236] on div "Branches" at bounding box center [46, 236] width 37 height 10
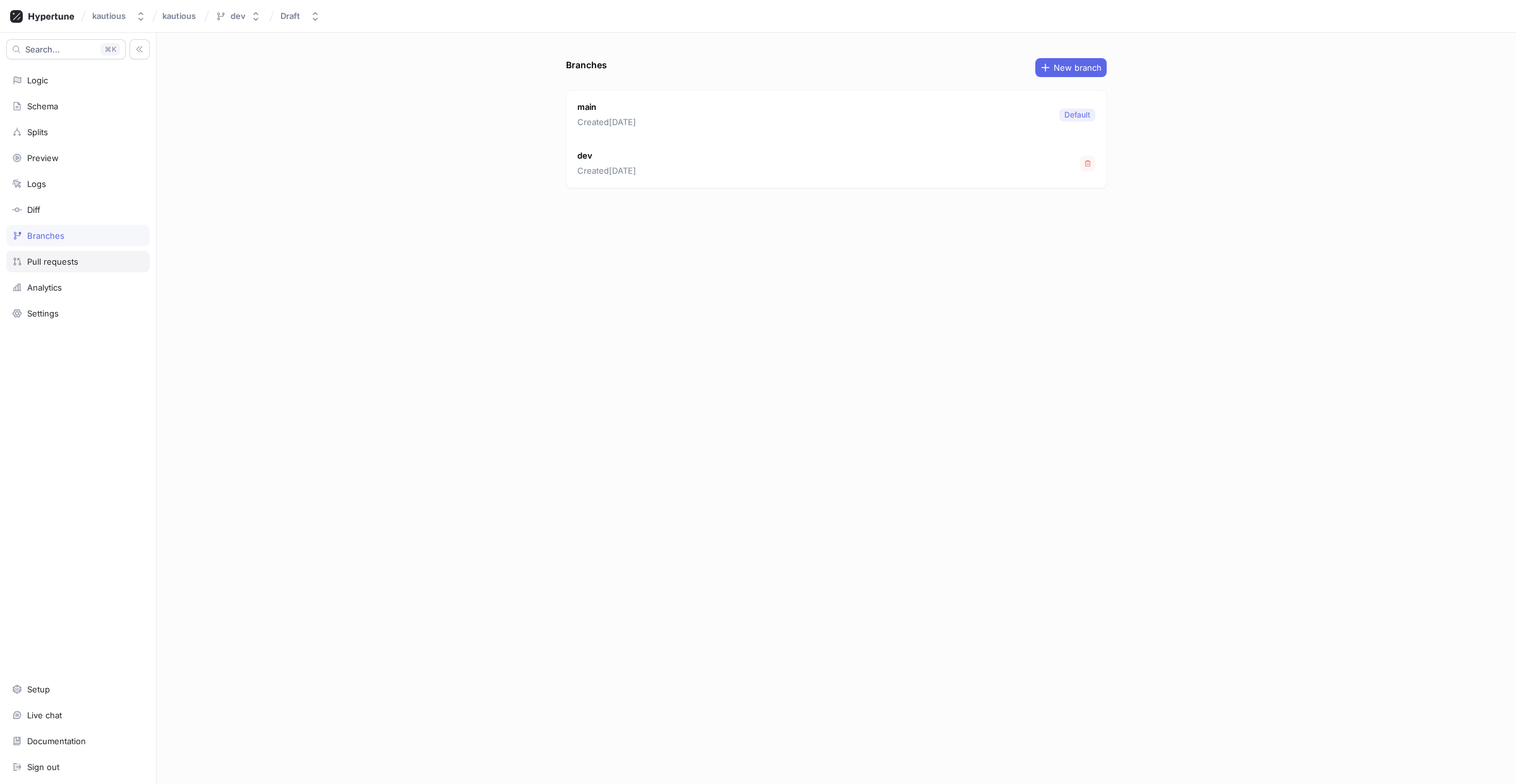
click at [61, 262] on div "Pull requests" at bounding box center [53, 261] width 51 height 10
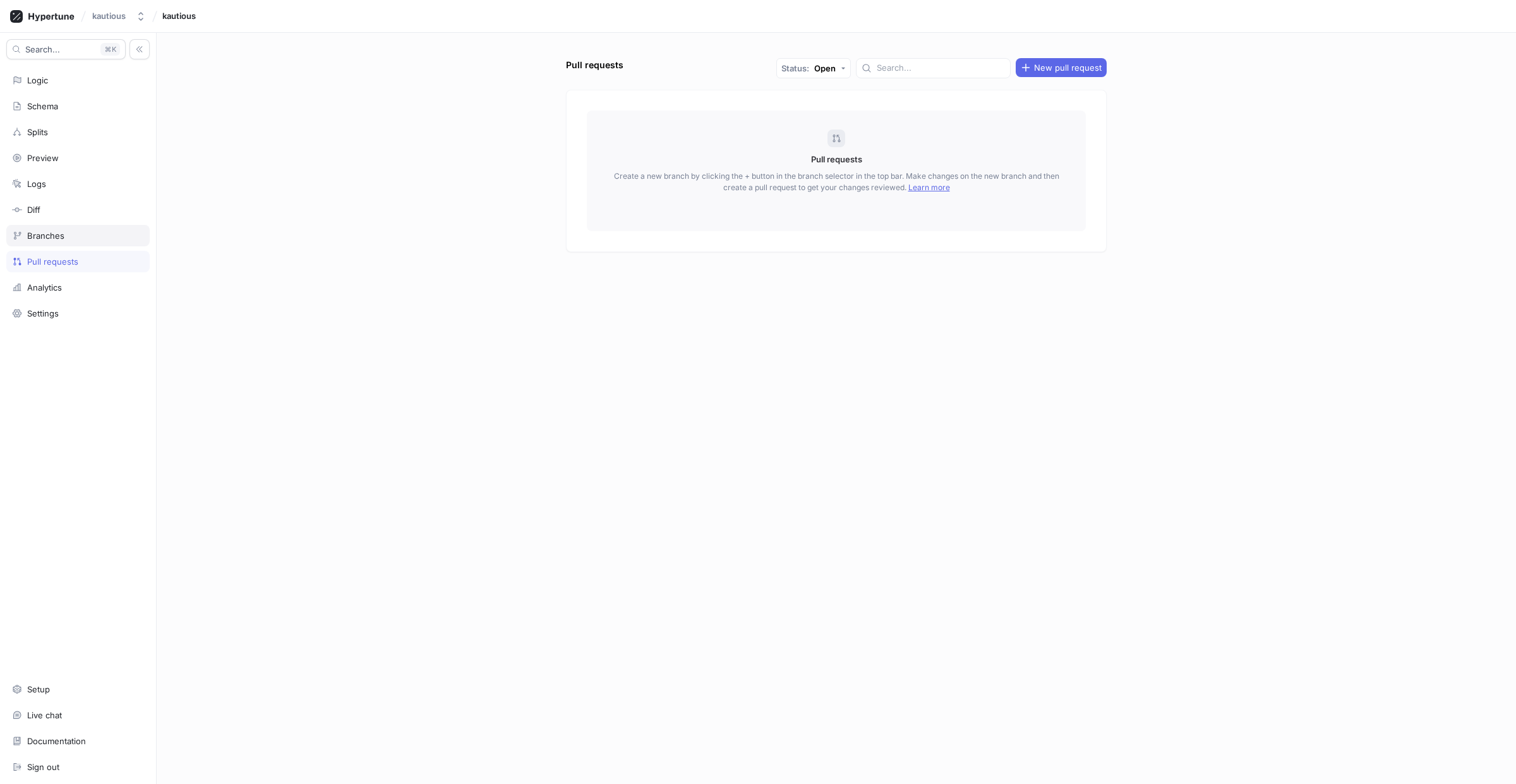
click at [38, 235] on div "Branches" at bounding box center [46, 236] width 37 height 10
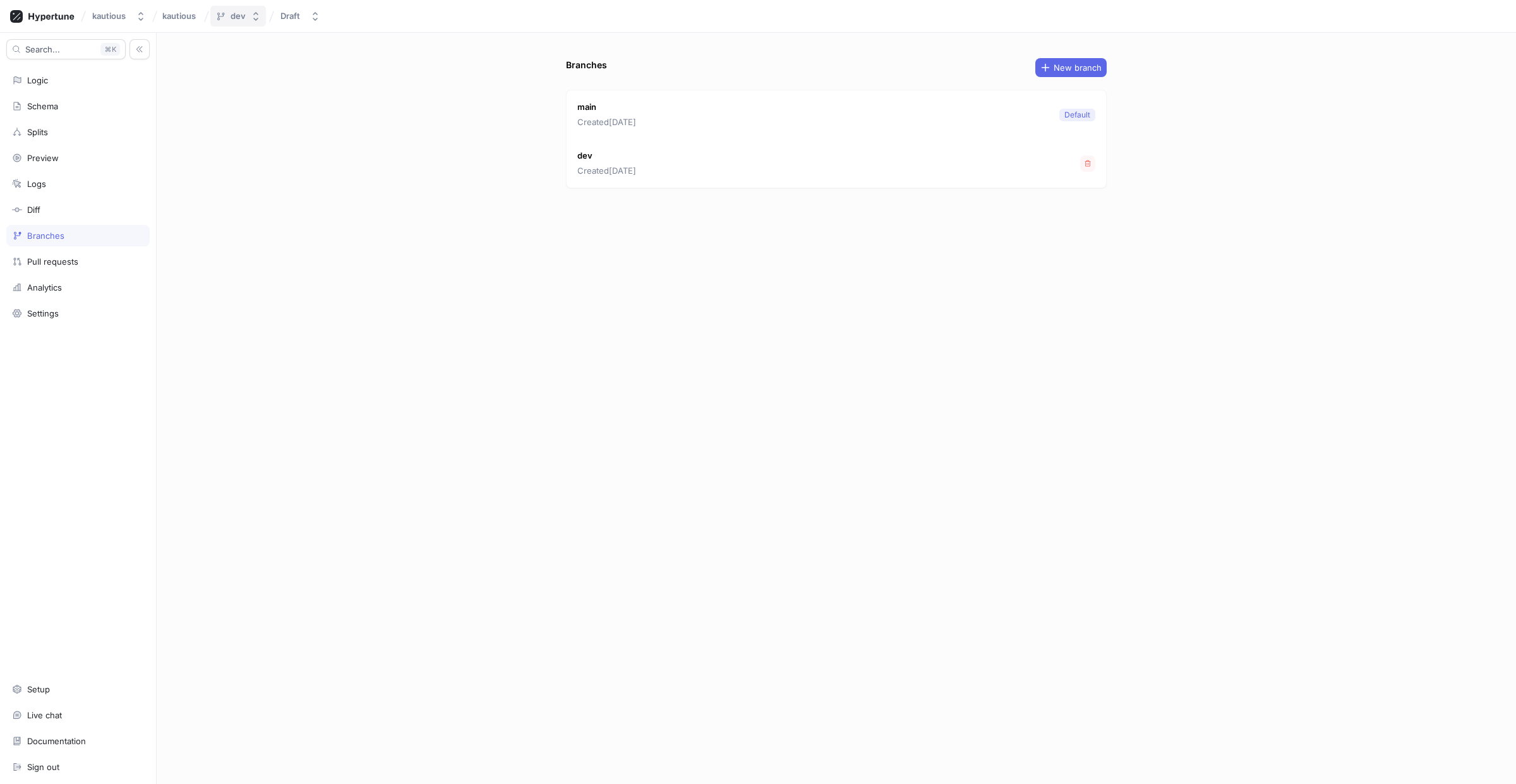
click at [251, 11] on icon "button" at bounding box center [256, 17] width 10 height 10
click at [46, 75] on div "Logic" at bounding box center [38, 80] width 21 height 10
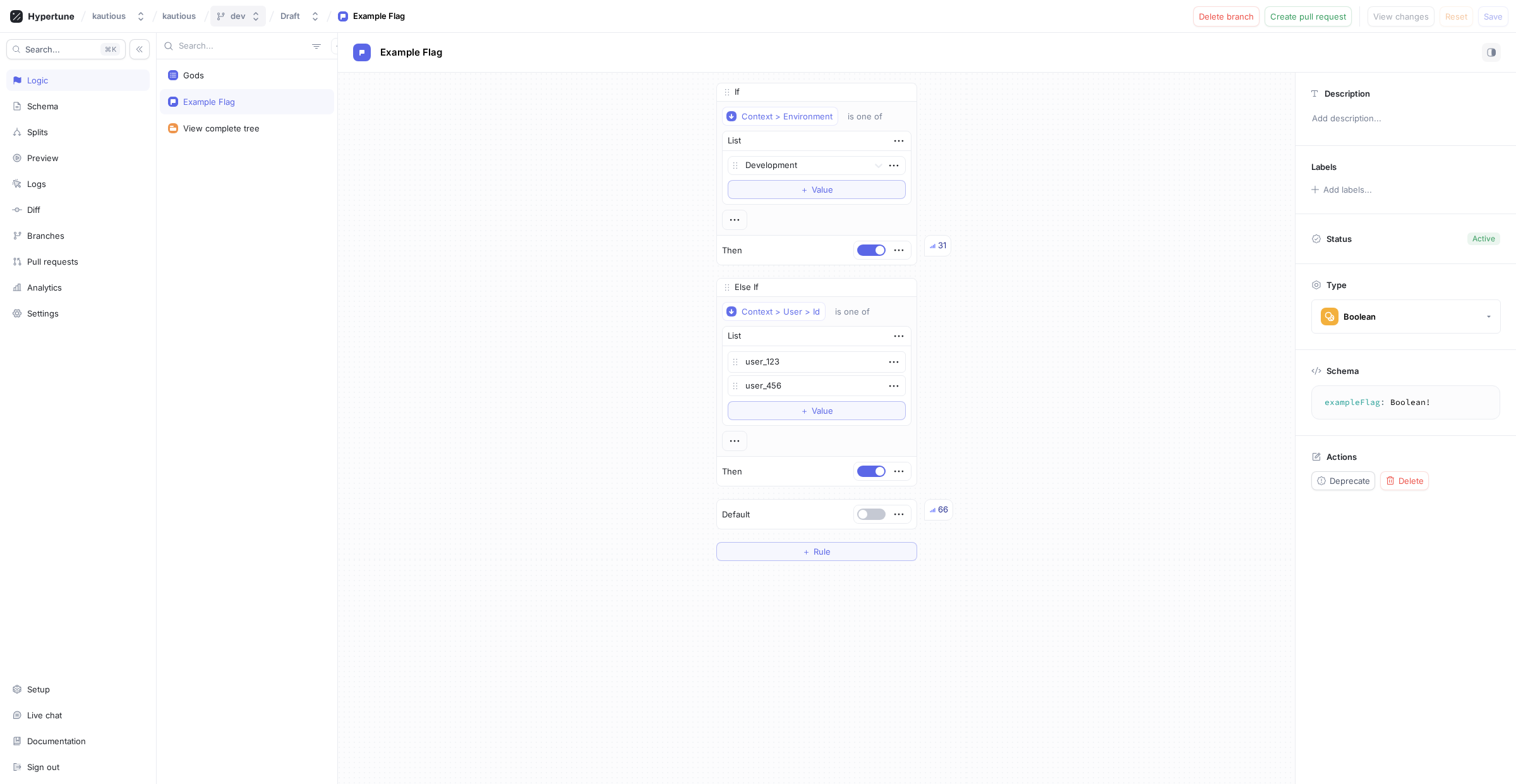
click at [261, 11] on button "dev" at bounding box center [238, 16] width 55 height 21
click at [306, 10] on button "Draft" at bounding box center [300, 16] width 50 height 21
click at [259, 15] on icon "button" at bounding box center [256, 17] width 10 height 10
click at [252, 85] on span "main" at bounding box center [259, 85] width 79 height 11
click at [323, 13] on icon "button" at bounding box center [319, 17] width 10 height 10
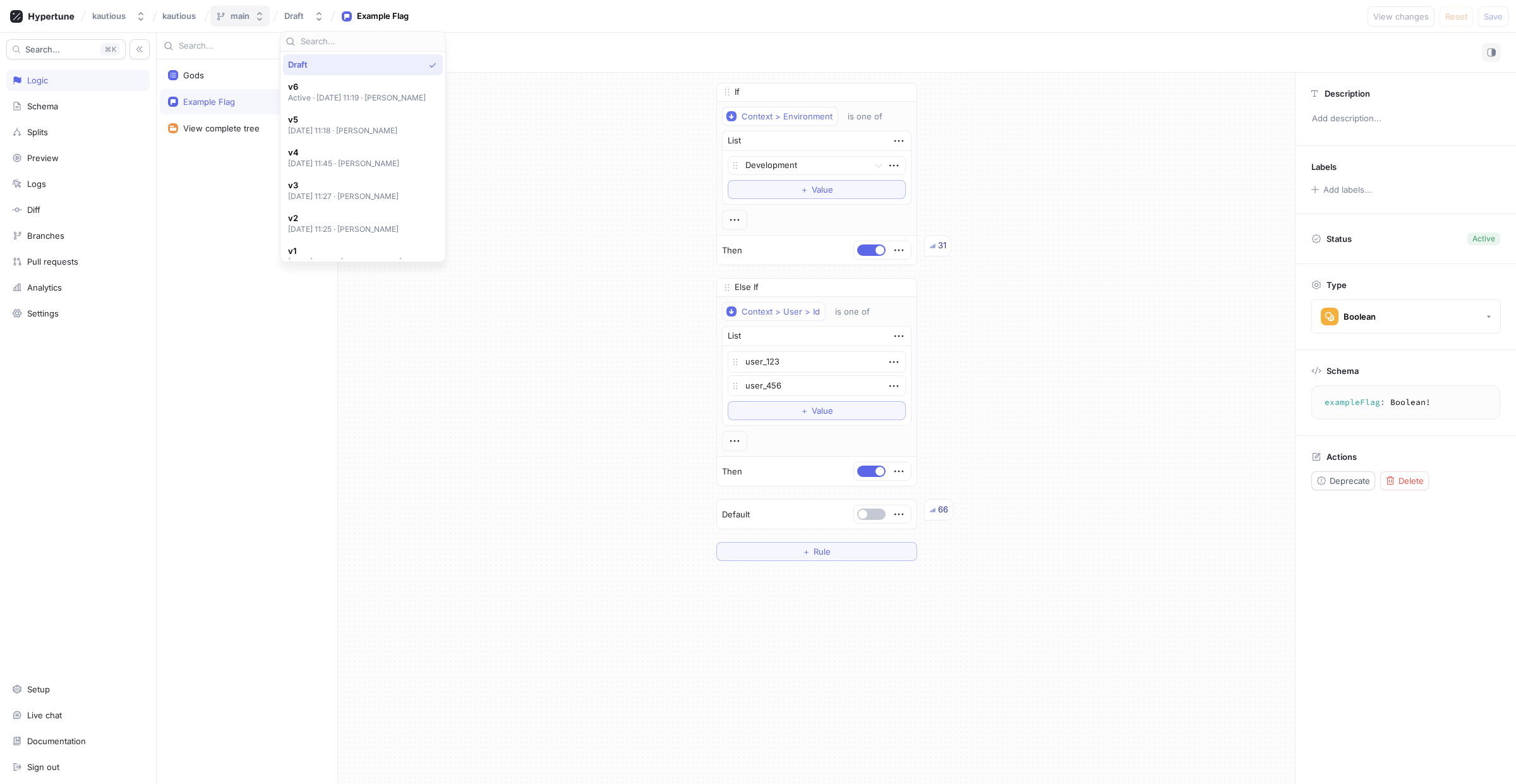
click at [253, 20] on button "main" at bounding box center [240, 16] width 59 height 21
click at [232, 113] on span "dev" at bounding box center [242, 117] width 46 height 11
click at [314, 15] on icon "button" at bounding box center [315, 17] width 10 height 10
click at [253, 18] on icon "button" at bounding box center [256, 17] width 10 height 10
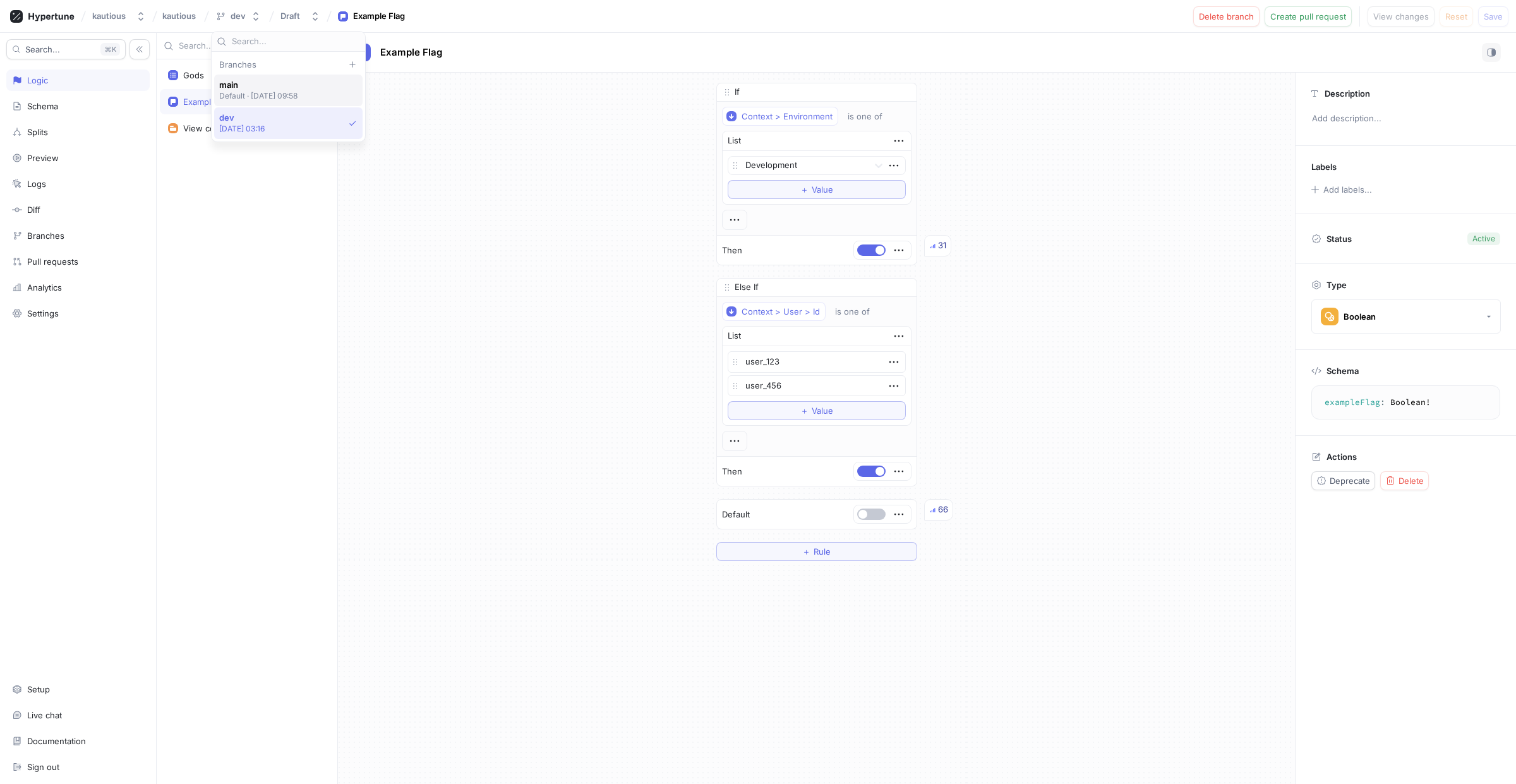
click at [256, 92] on p "Default ‧ [DATE] 09:58" at bounding box center [259, 96] width 79 height 11
click at [314, 16] on icon "button" at bounding box center [319, 17] width 10 height 10
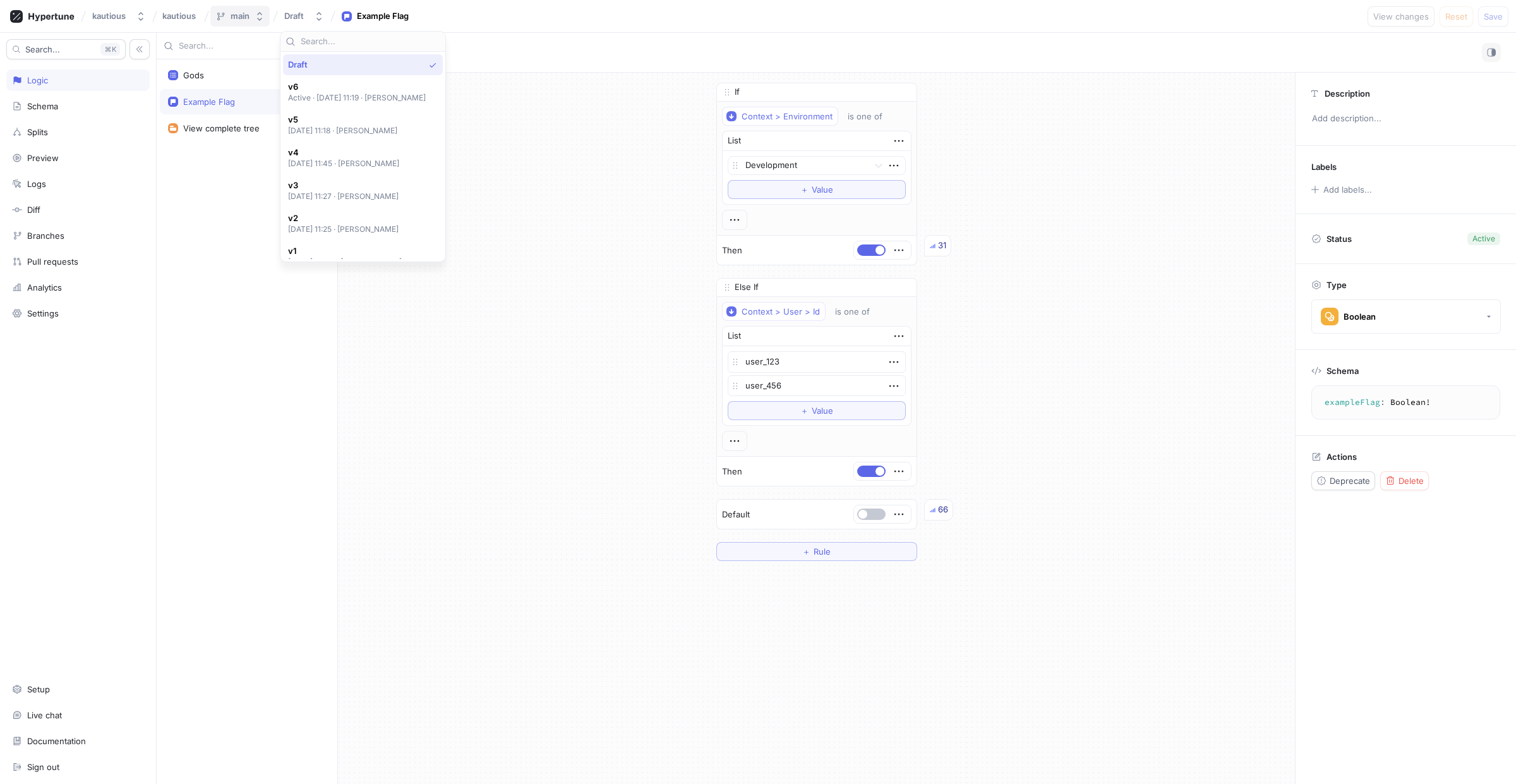
click at [261, 14] on icon "button" at bounding box center [259, 17] width 5 height 9
click at [262, 118] on span "dev" at bounding box center [242, 117] width 46 height 11
click at [210, 78] on div "Gods" at bounding box center [247, 75] width 158 height 10
type textarea "x"
type textarea "gods: [String!]!"
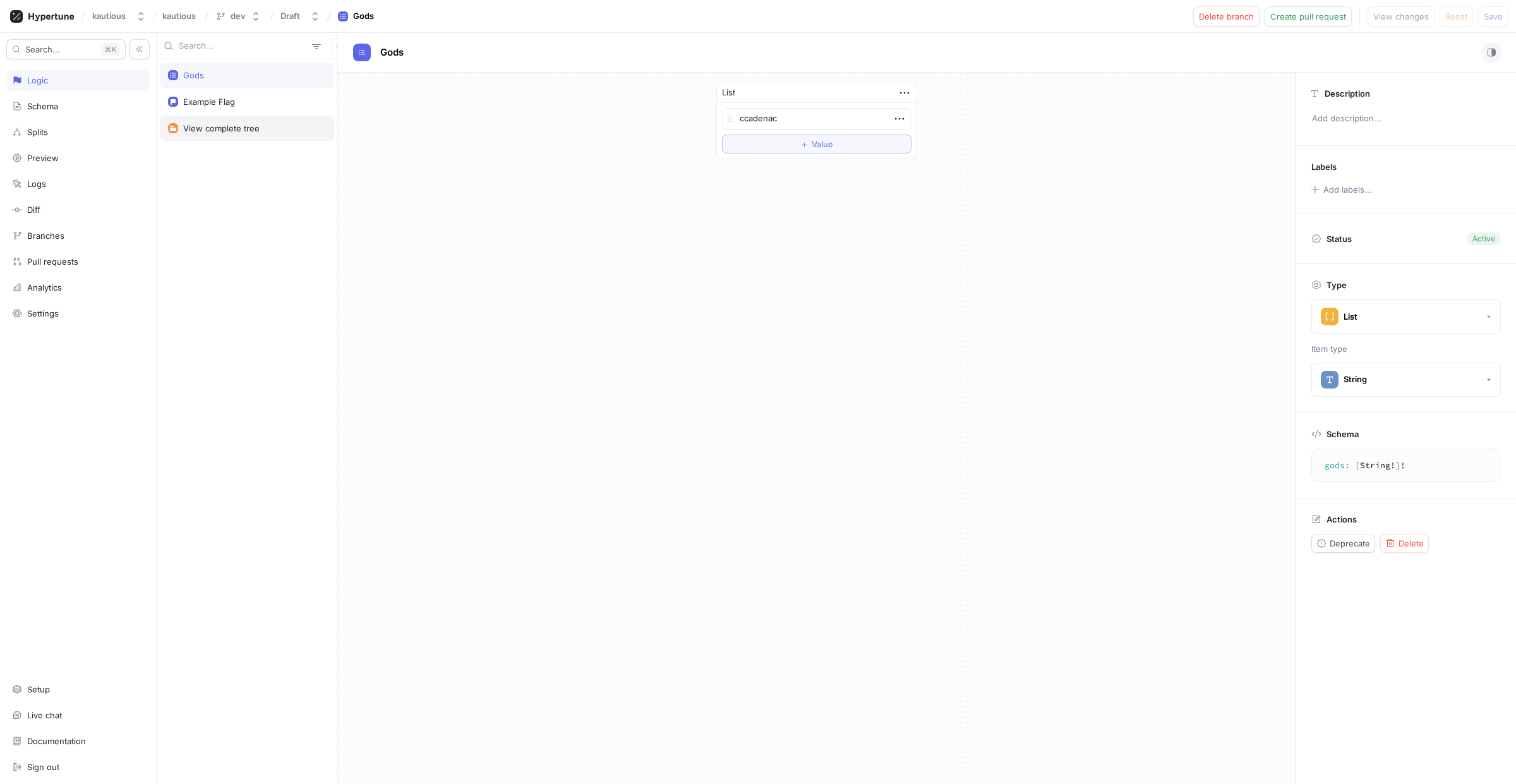
click at [221, 126] on div "View complete tree" at bounding box center [221, 128] width 77 height 10
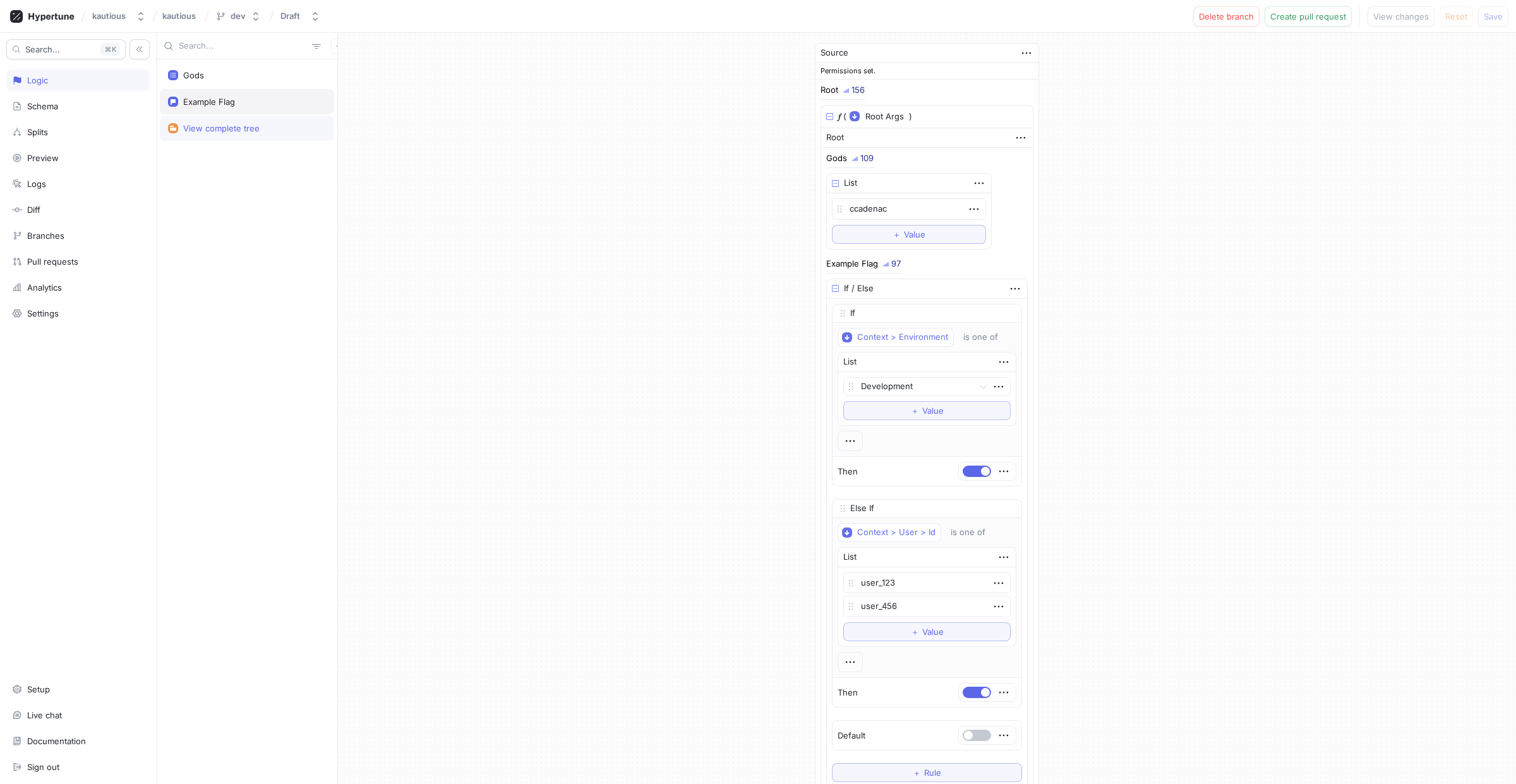
click at [232, 98] on div "Example Flag" at bounding box center [208, 102] width 52 height 10
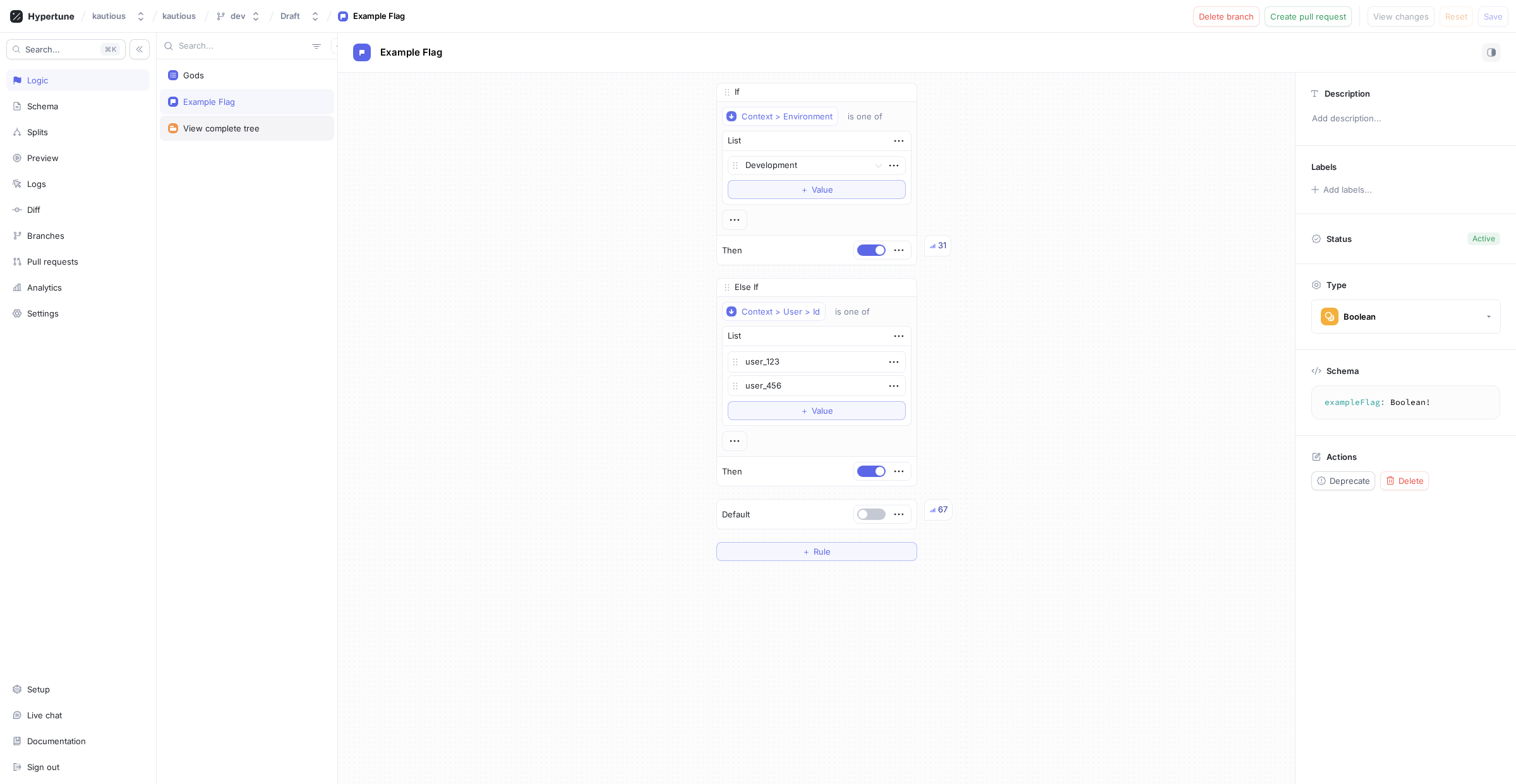
type textarea "x"
